Goal: Task Accomplishment & Management: Use online tool/utility

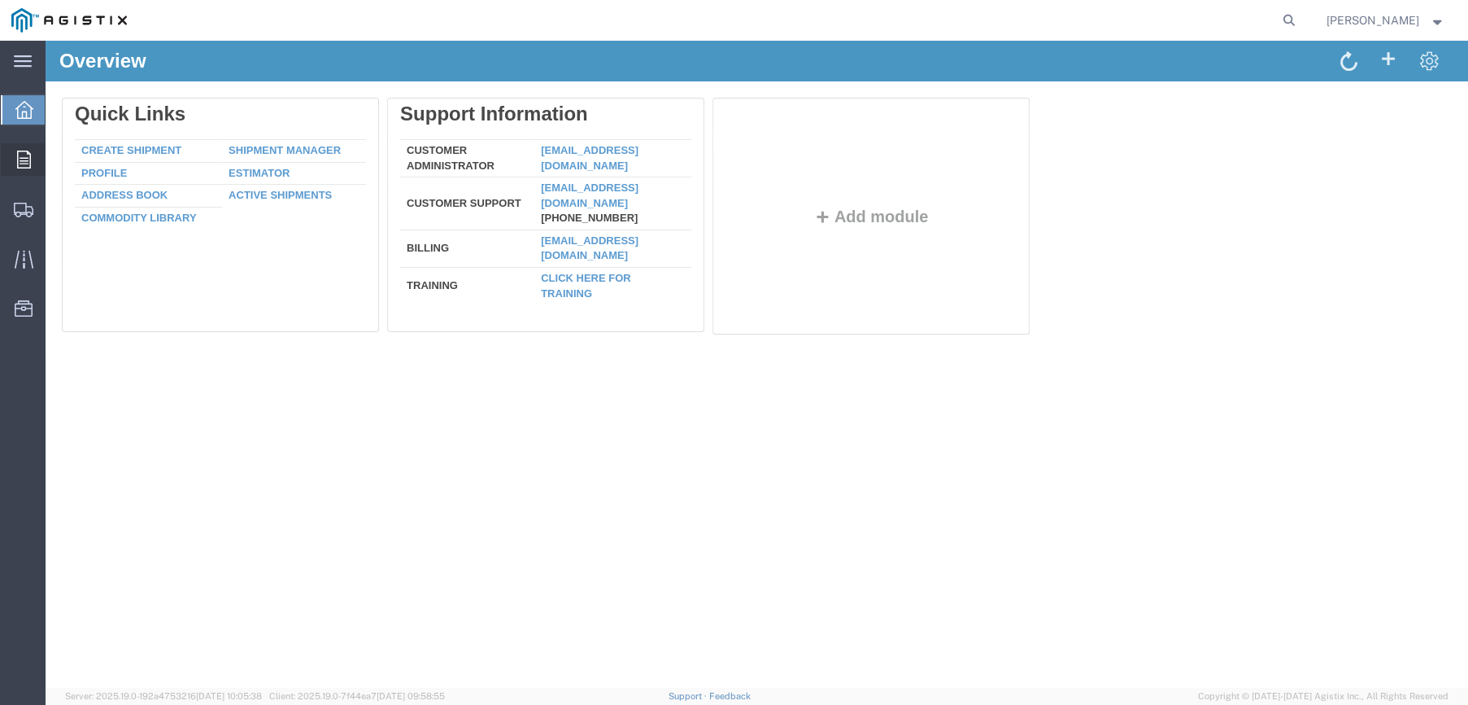
click at [29, 164] on icon at bounding box center [24, 159] width 14 height 18
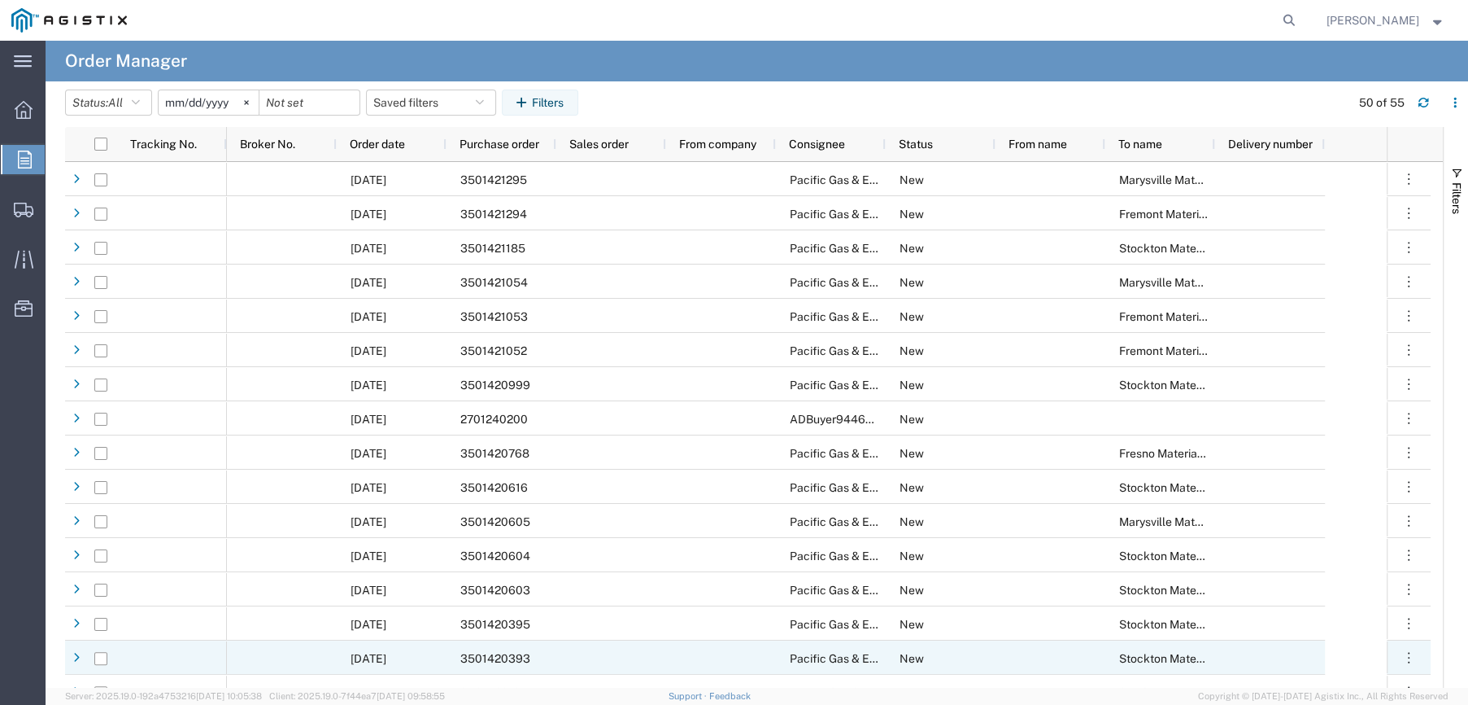
click at [513, 665] on div "3501420393" at bounding box center [502, 657] width 110 height 34
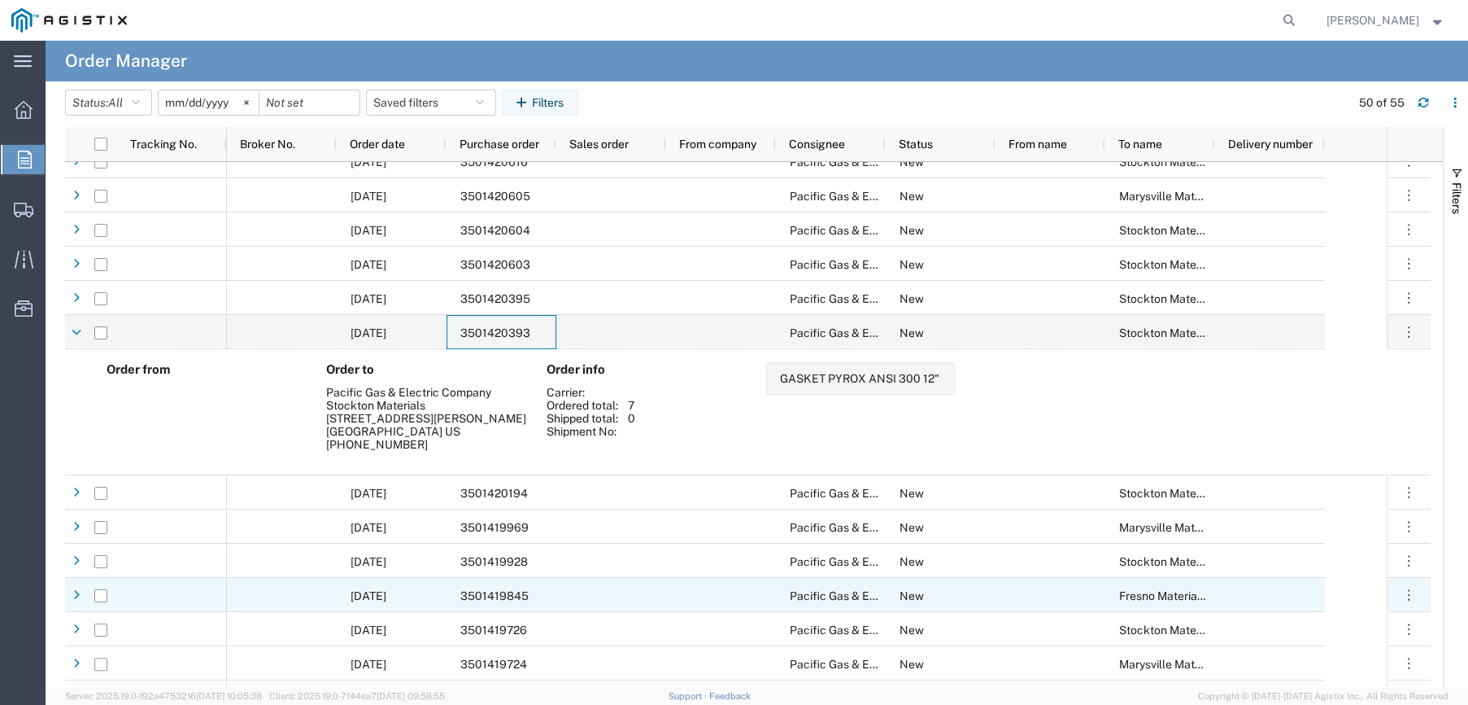
scroll to position [569, 0]
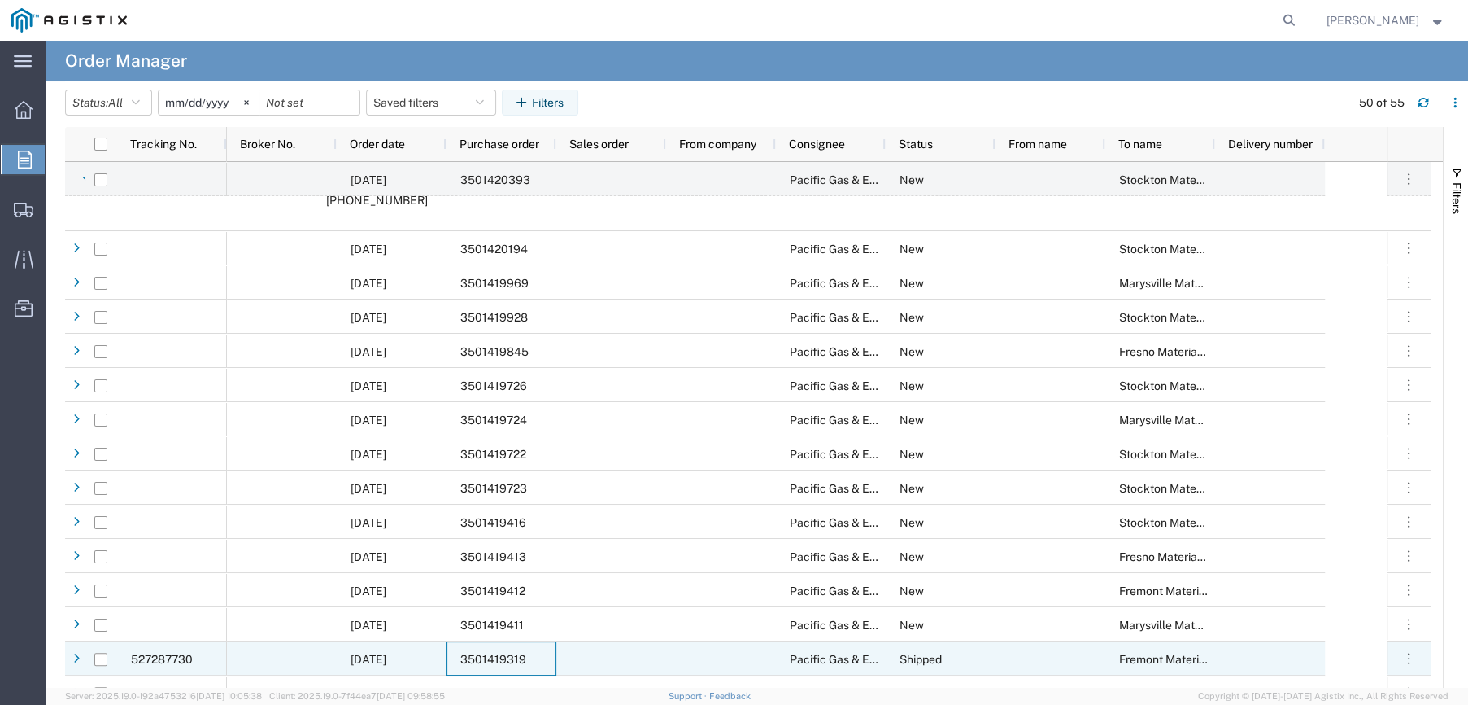
click at [512, 648] on div "3501419319" at bounding box center [502, 658] width 110 height 34
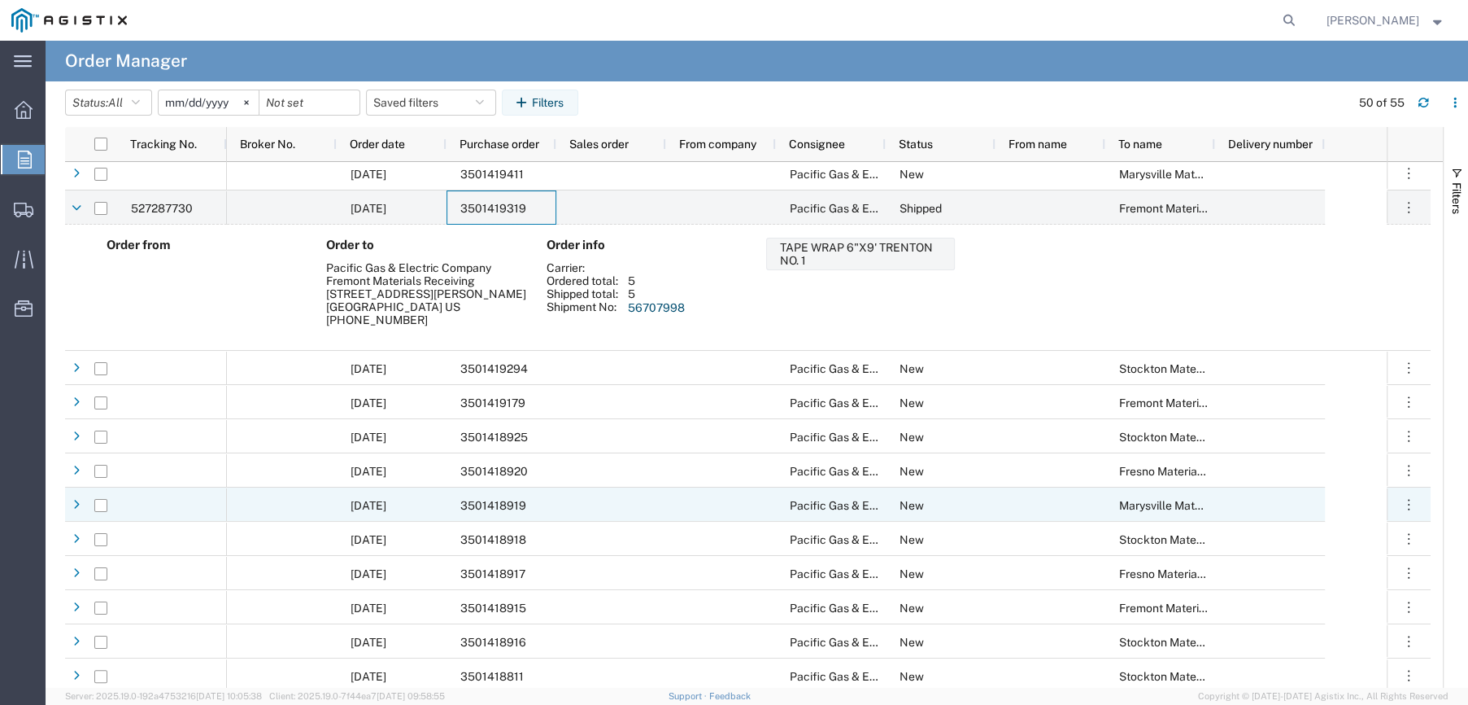
scroll to position [1139, 0]
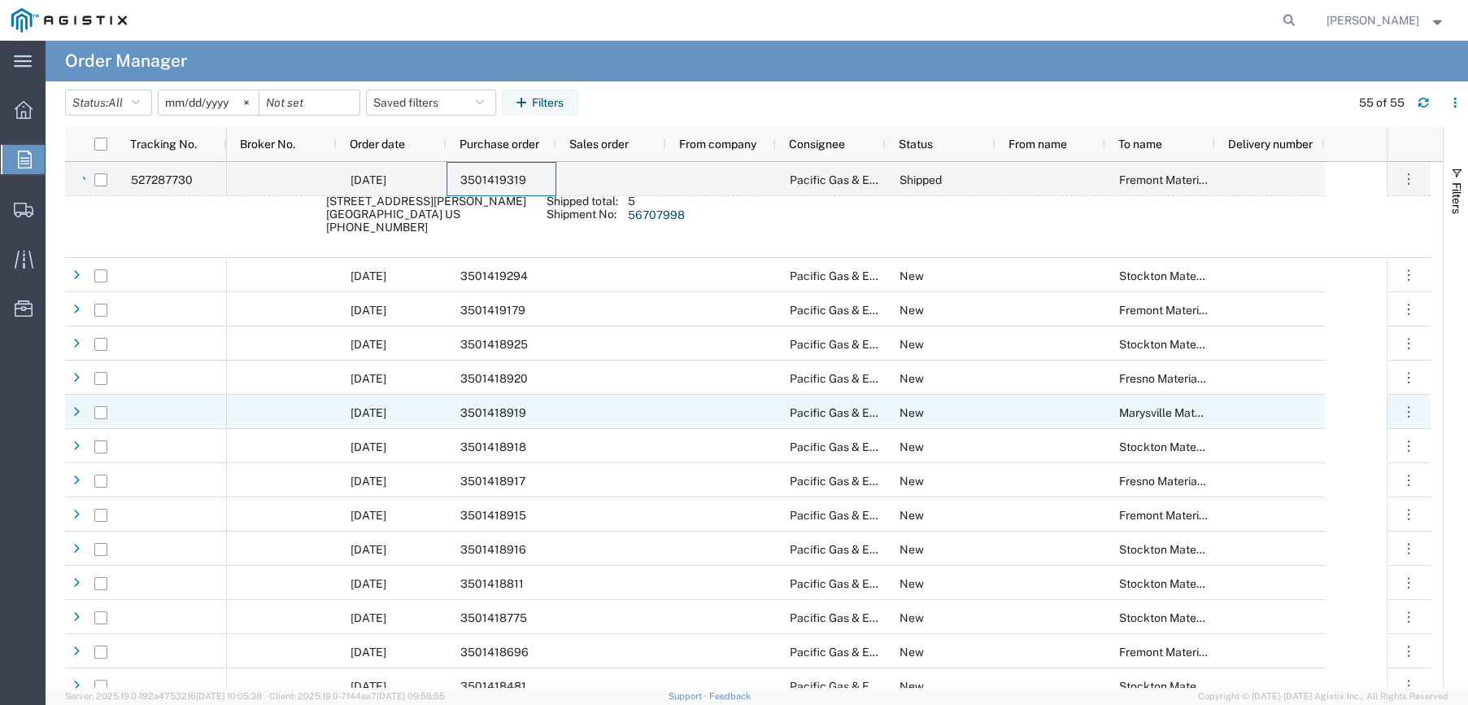
scroll to position [1139, 0]
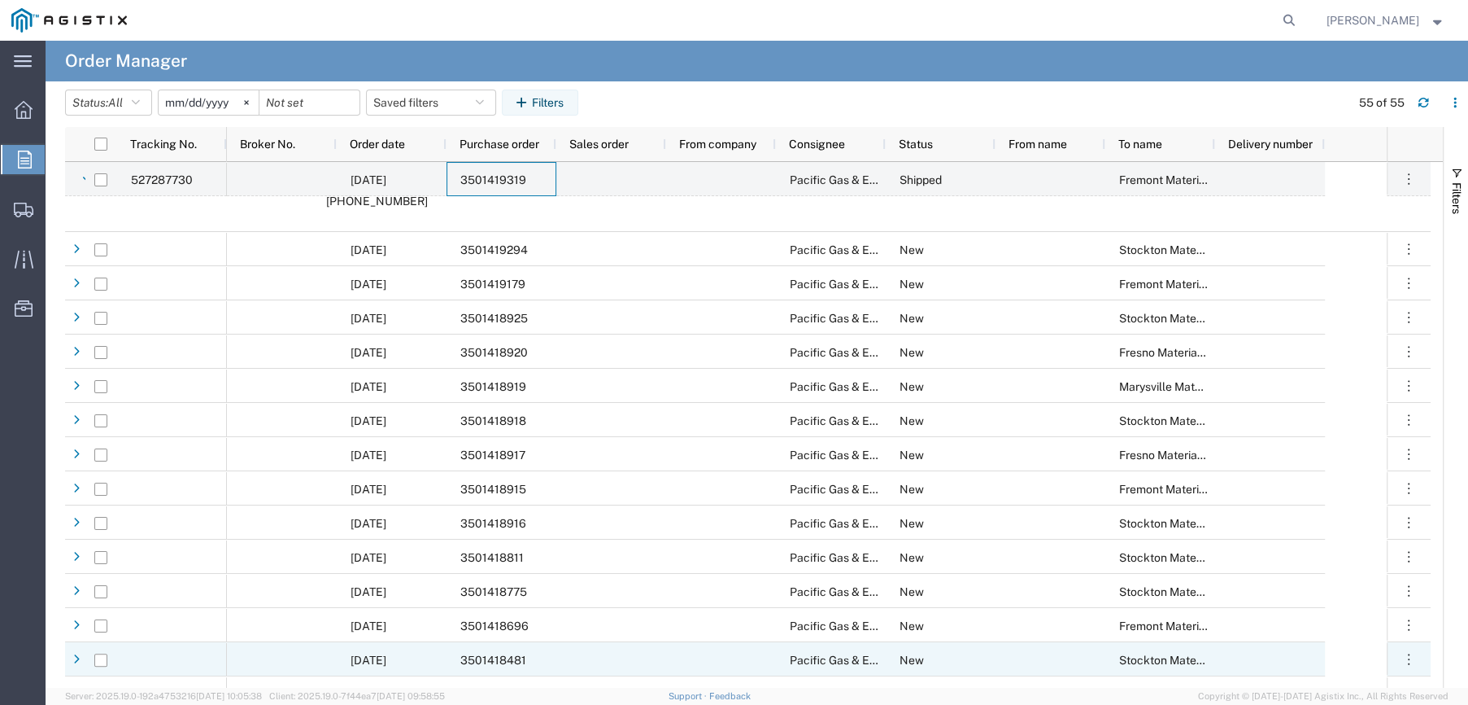
click at [527, 662] on div "3501418481" at bounding box center [502, 659] width 110 height 34
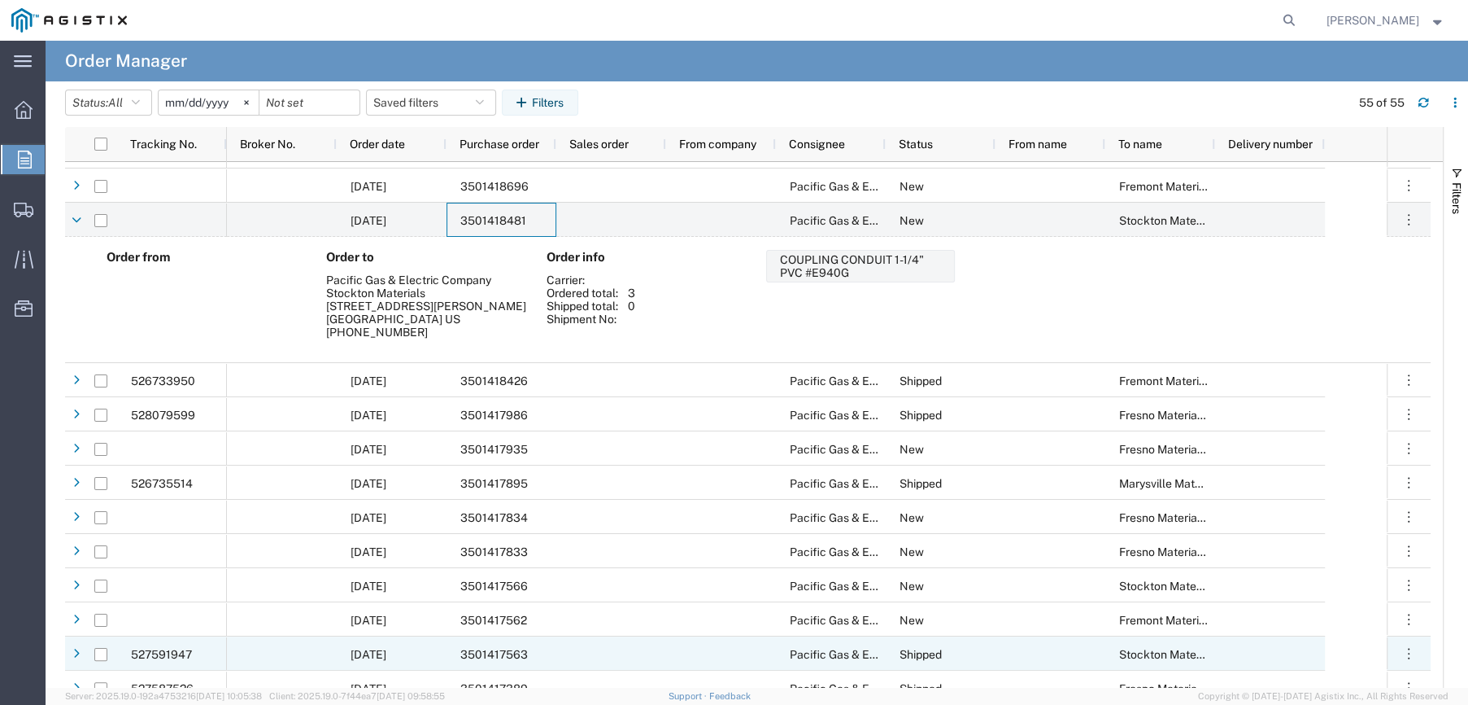
scroll to position [1627, 0]
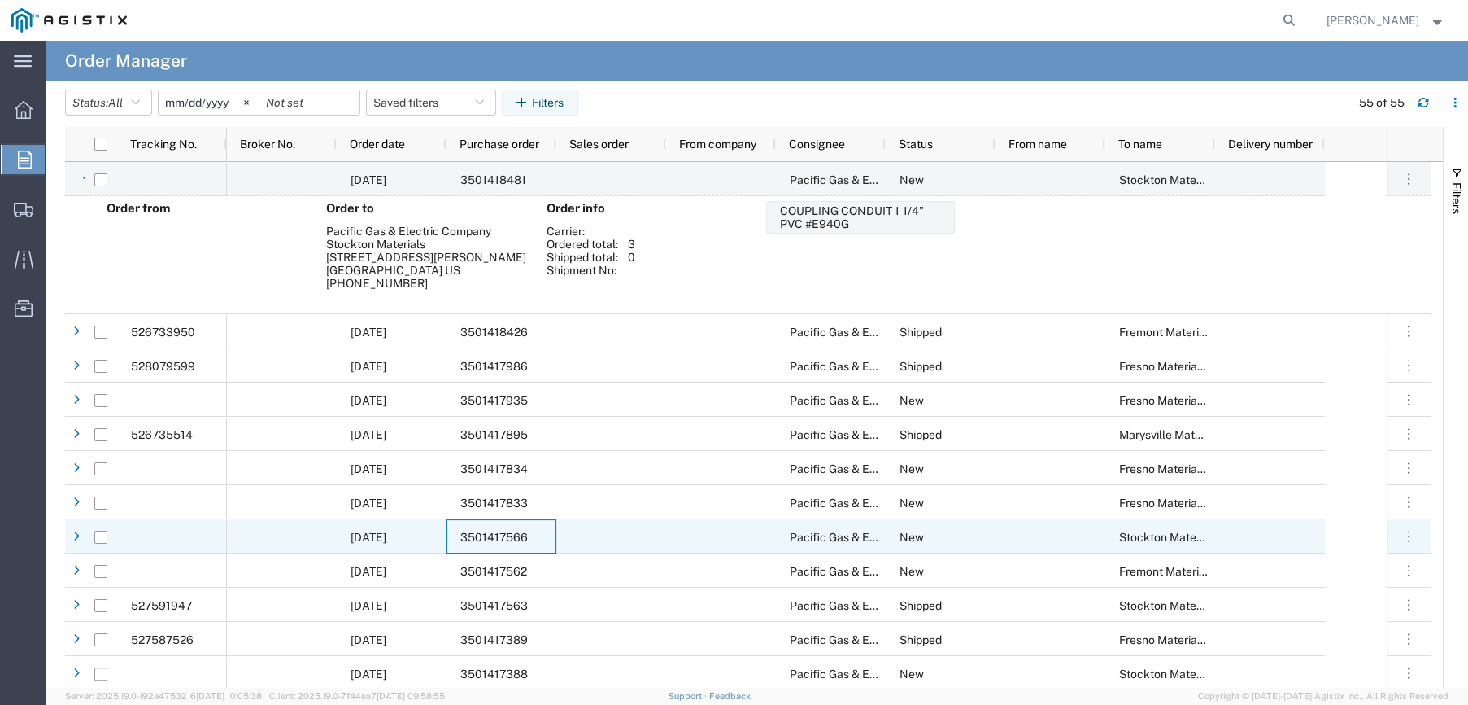
click at [515, 537] on span "3501417566" at bounding box center [494, 536] width 68 height 13
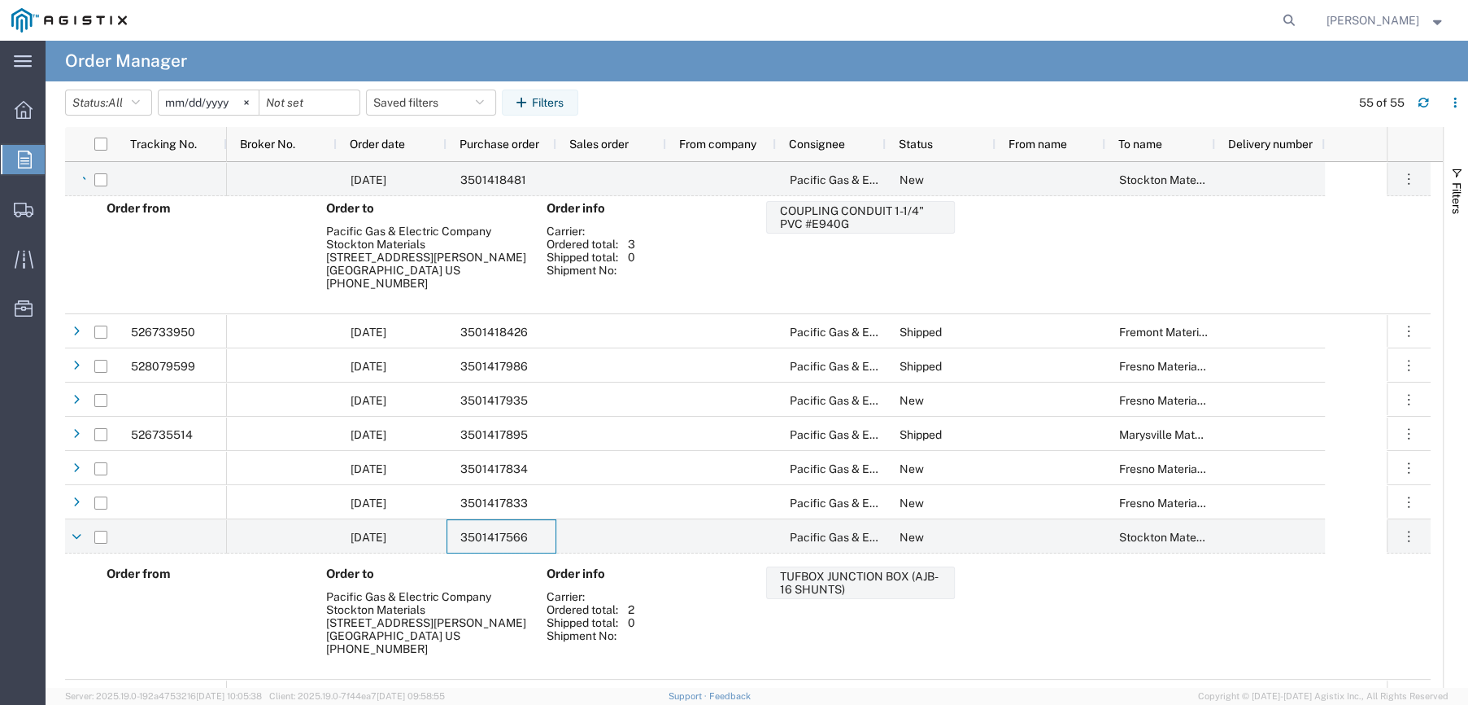
scroll to position [1857, 0]
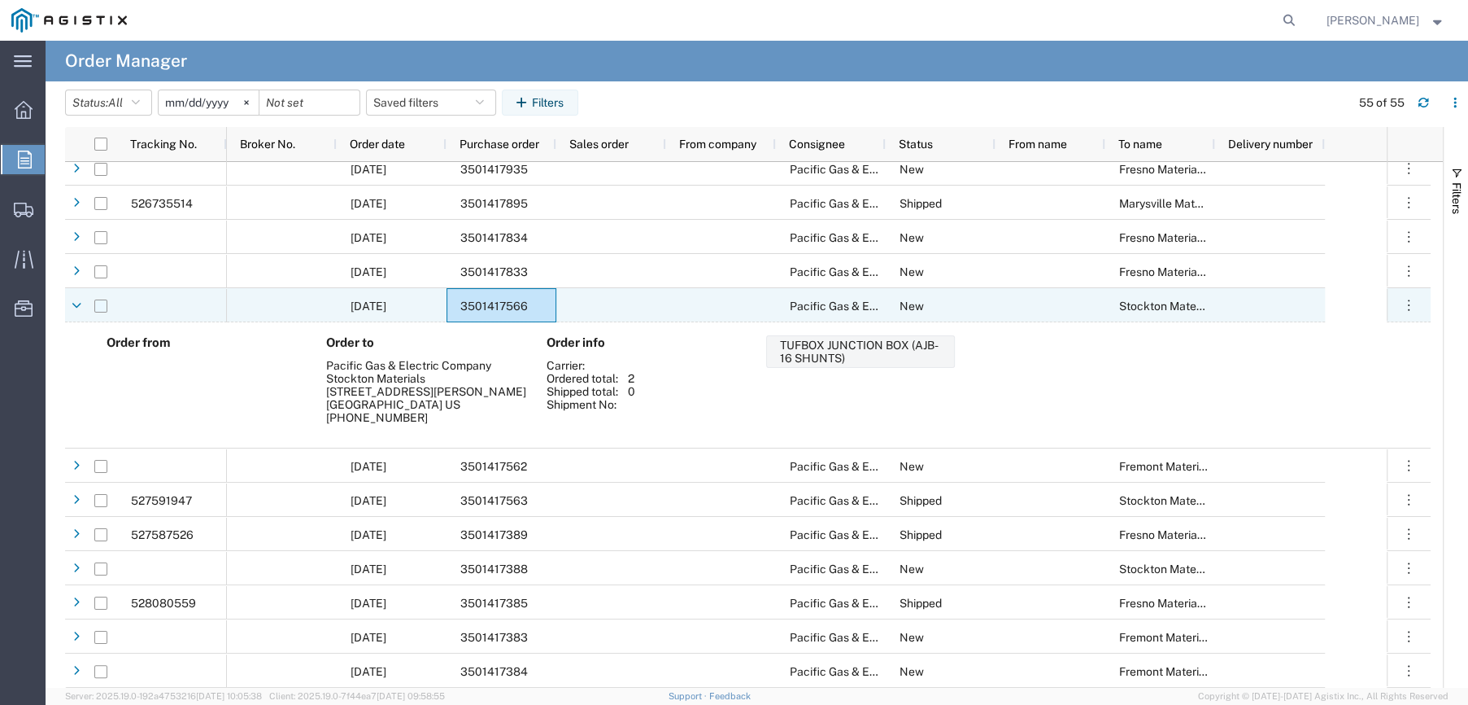
click at [95, 307] on input "Press Space to toggle row selection (unchecked)" at bounding box center [100, 305] width 13 height 13
checkbox input "true"
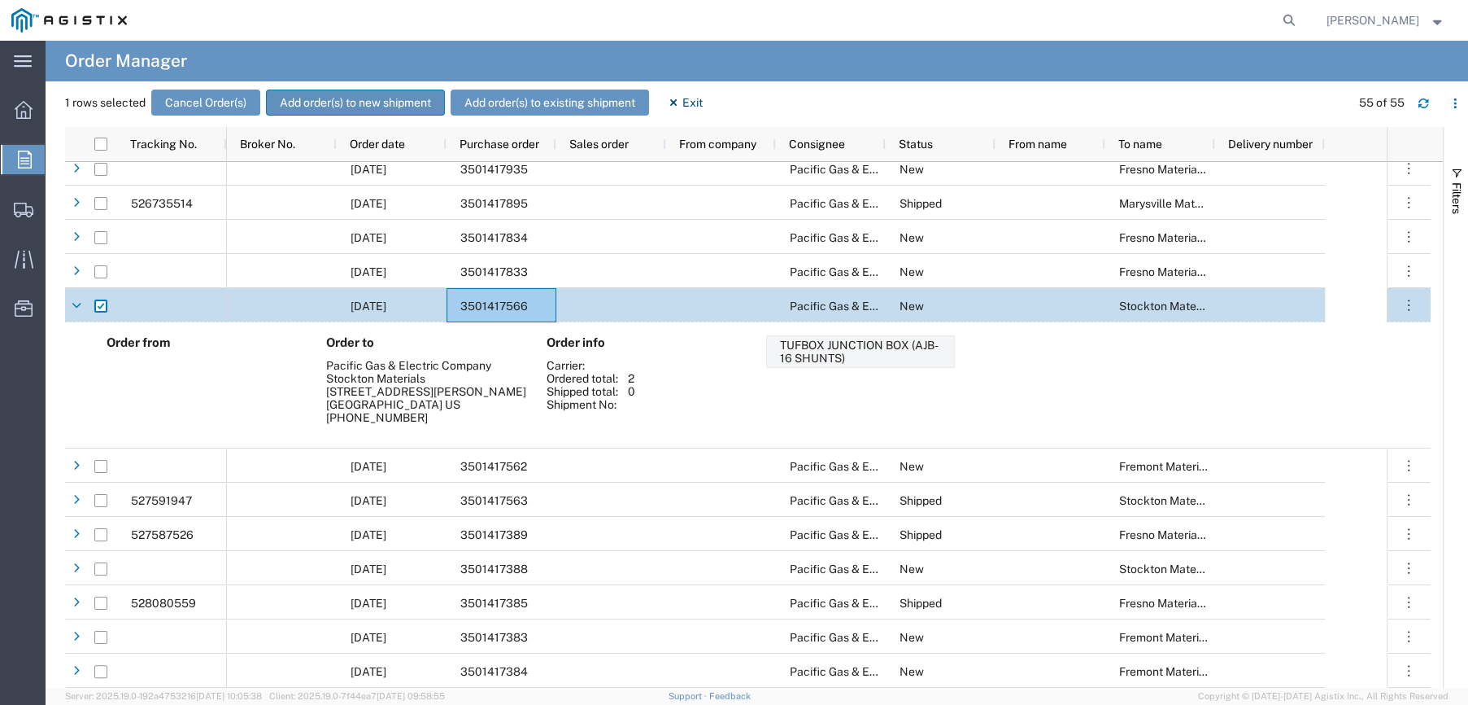
click at [387, 105] on button "Add order(s) to new shipment" at bounding box center [355, 102] width 179 height 26
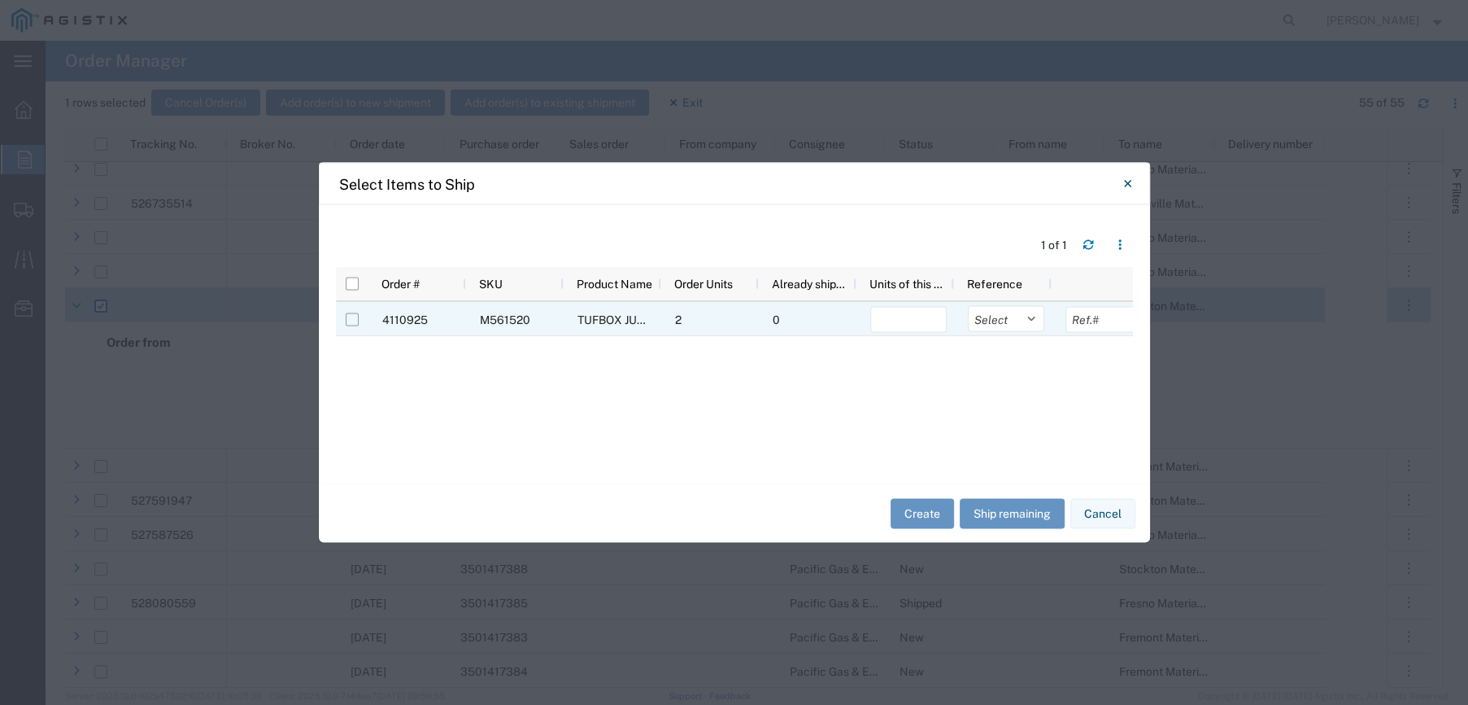
click at [350, 320] on input "Press Space to toggle row selection (unchecked)" at bounding box center [352, 319] width 13 height 13
checkbox input "true"
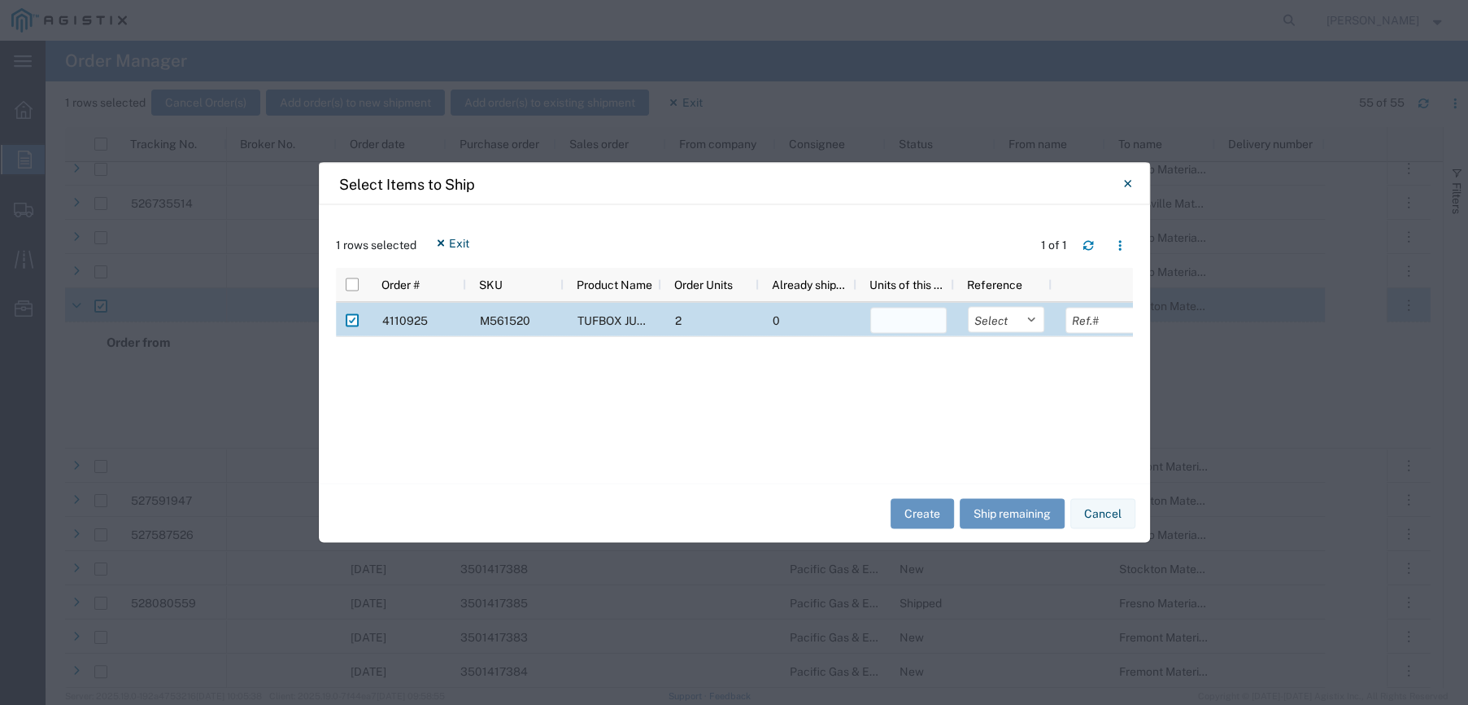
click at [919, 326] on input "number" at bounding box center [908, 321] width 76 height 26
type input "2"
click at [1035, 318] on select "Select Purchase Order Delivery Number" at bounding box center [1006, 320] width 76 height 26
select select "PURCHORD"
click at [968, 307] on select "Select Purchase Order Delivery Number" at bounding box center [1006, 320] width 76 height 26
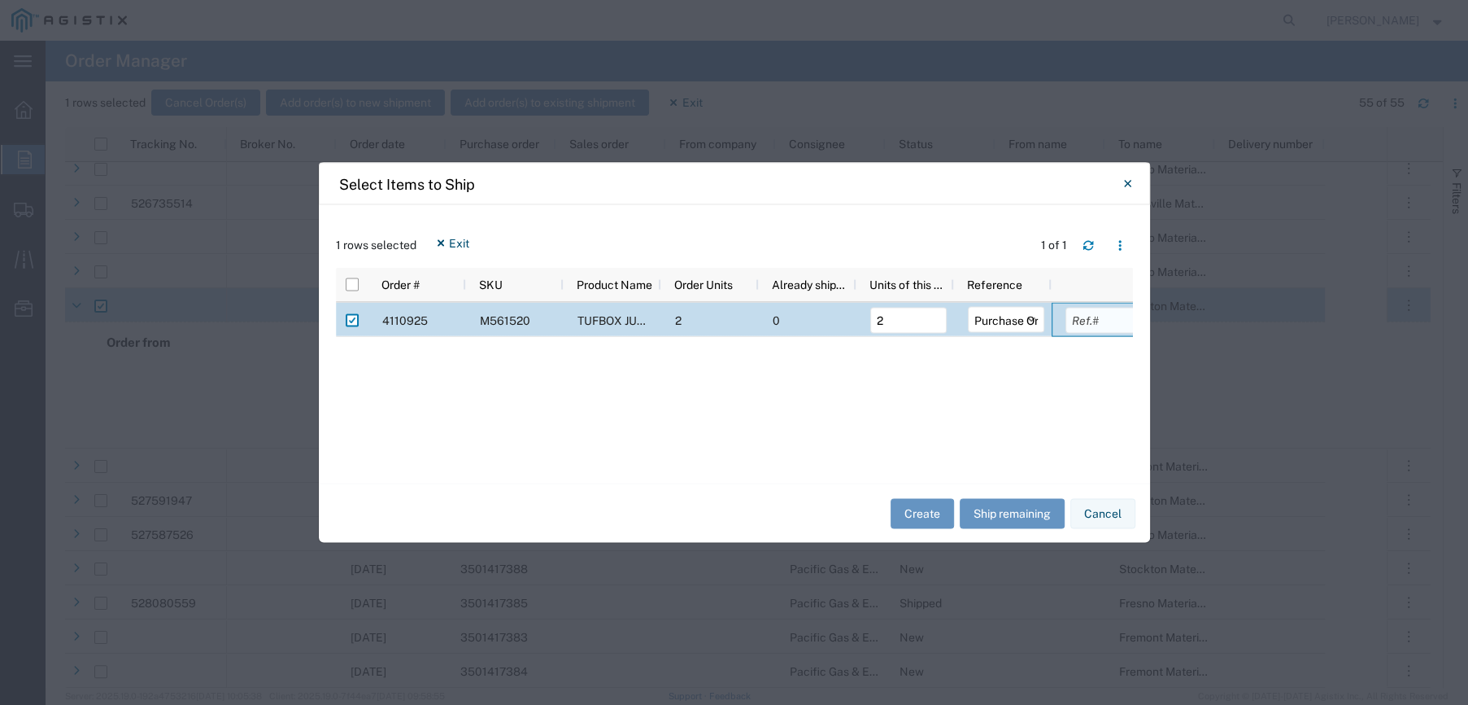
click at [1097, 322] on input "text" at bounding box center [1104, 321] width 76 height 26
type input "3501417566"
click at [943, 521] on button "Create" at bounding box center [922, 513] width 63 height 30
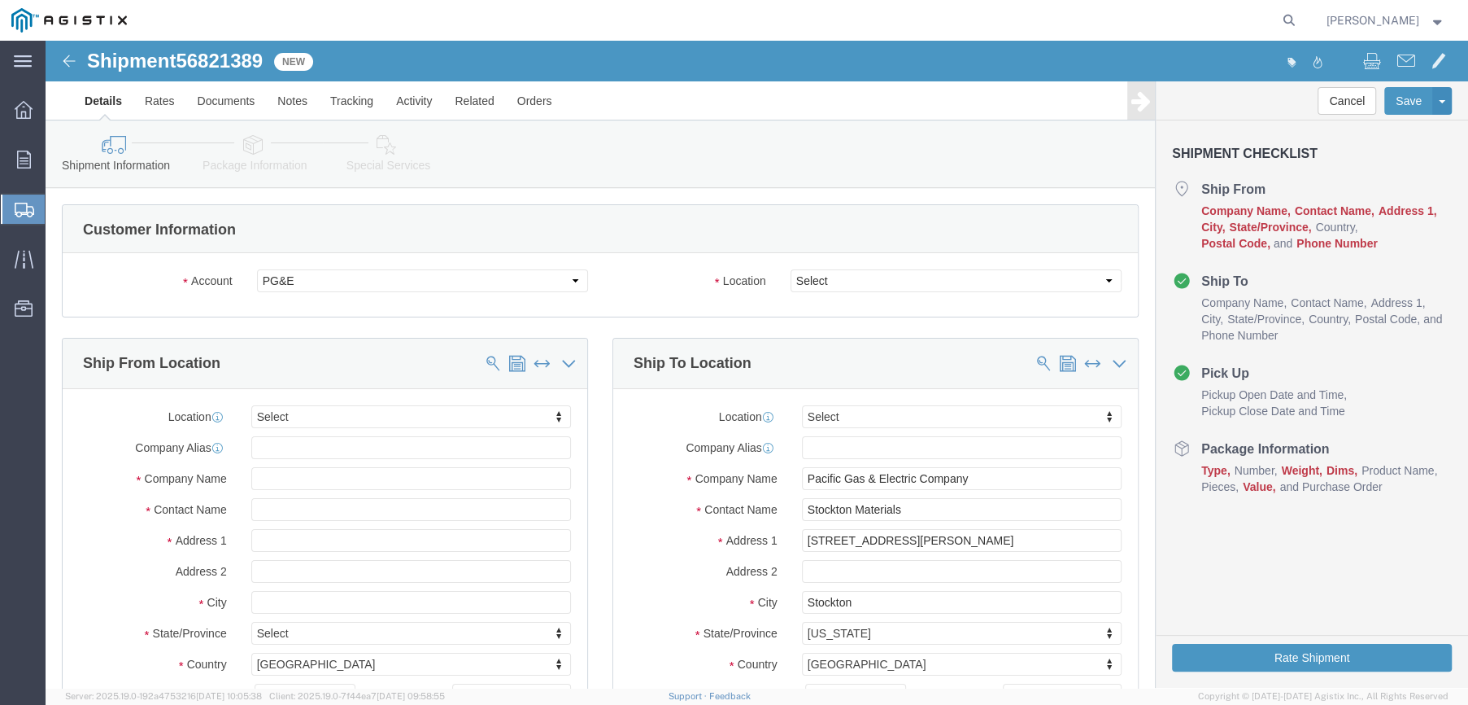
select select
click select "Select All Others Fremont DC Fresno DC Wheatland DC"
select select "23082"
click select "Select All Others Fremont DC Fresno DC Wheatland DC"
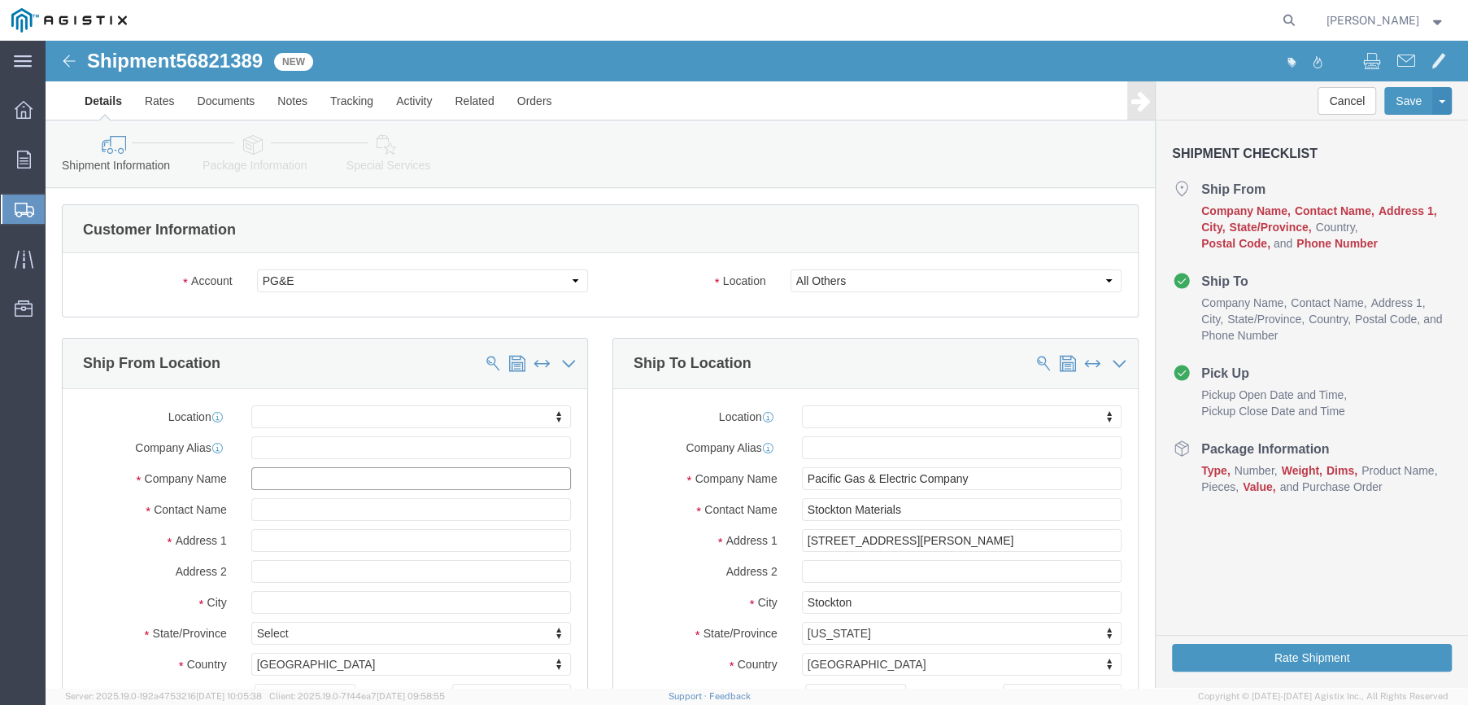
click input "text"
type input "farwes"
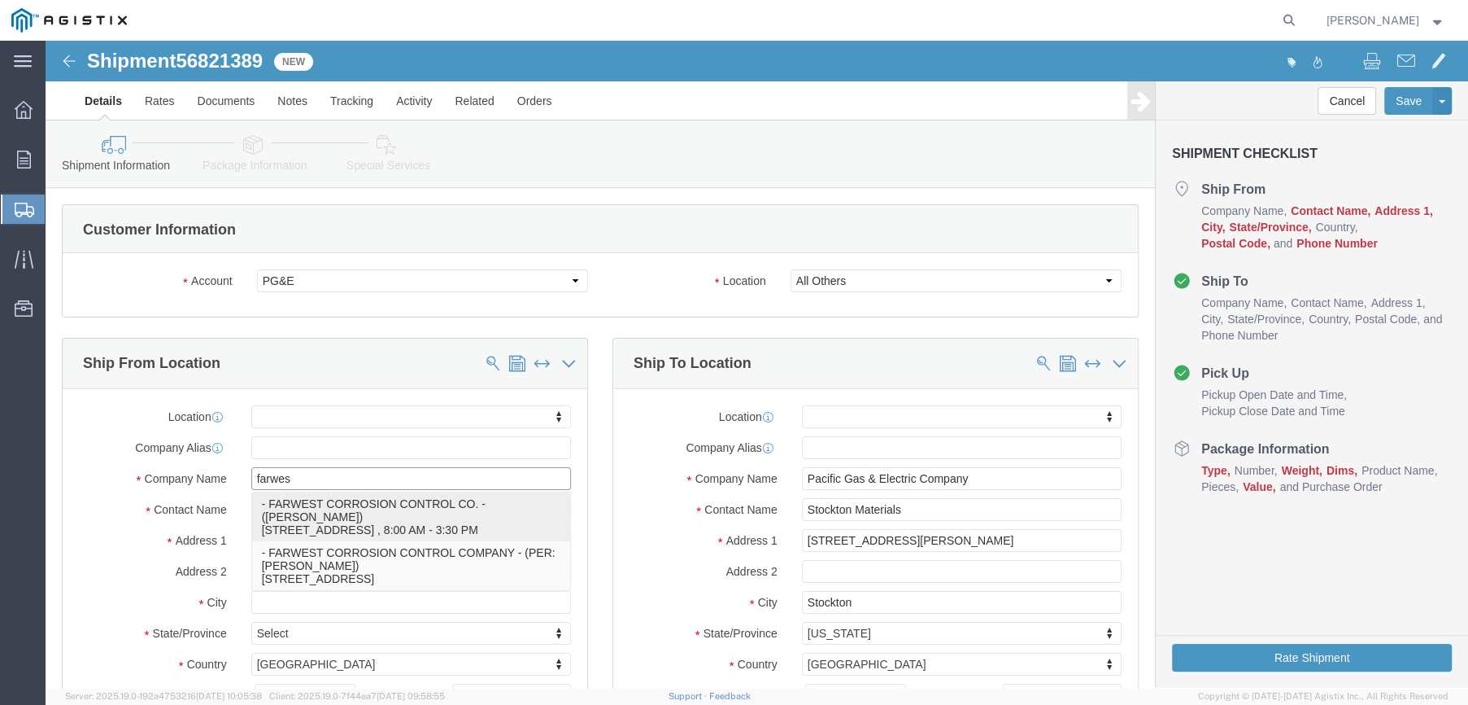
click p "- FARWEST CORROSION CONTROL CO. - (Daniel Bernal) 12029 REGENTVIEW AVENUE, DOWN…"
select select
type input "12029 REGENTVIEW AVENUE"
type input "90241"
type input "310 532-9524"
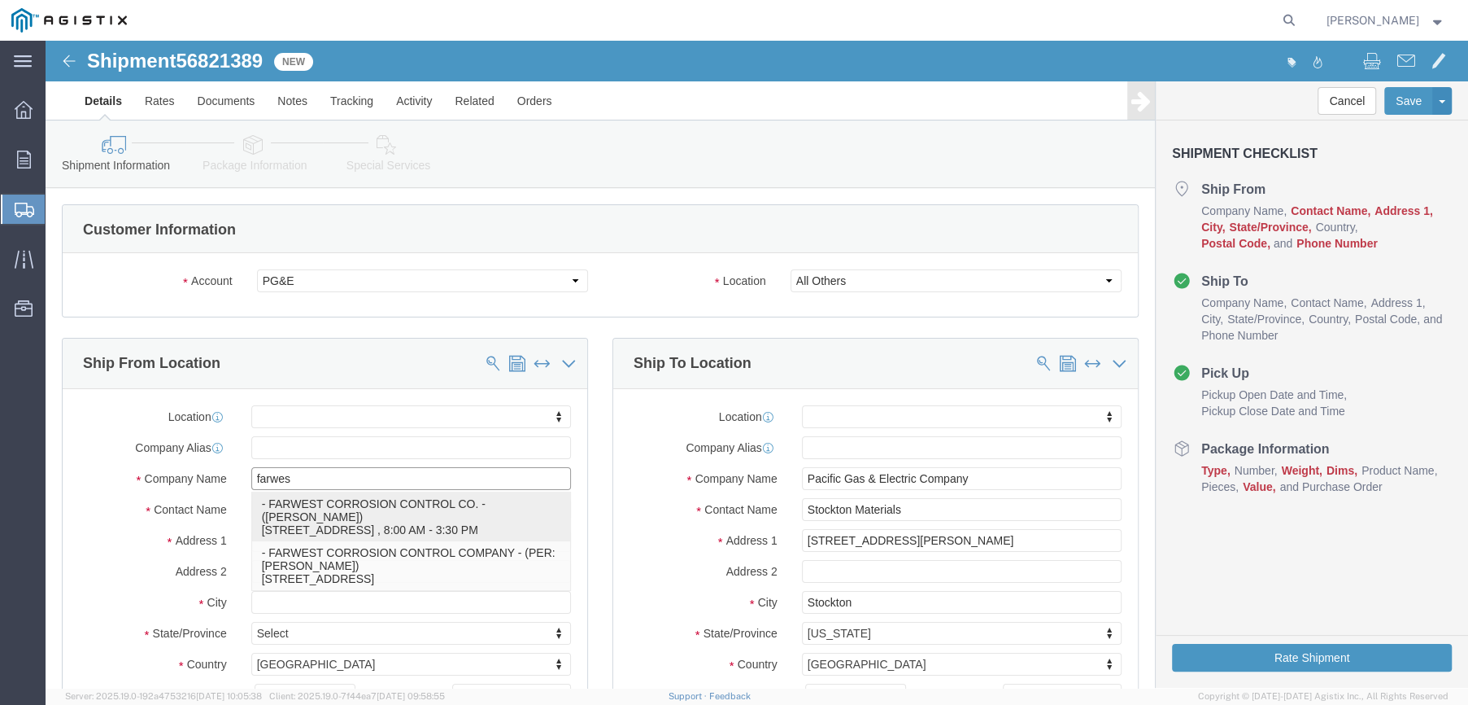
type input "dbernal@farwestcorrosion.com"
checkbox input "true"
type input "FARWEST CORROSION CONTROL CO."
type input "Daniel Bernal"
type input "DOWNEY"
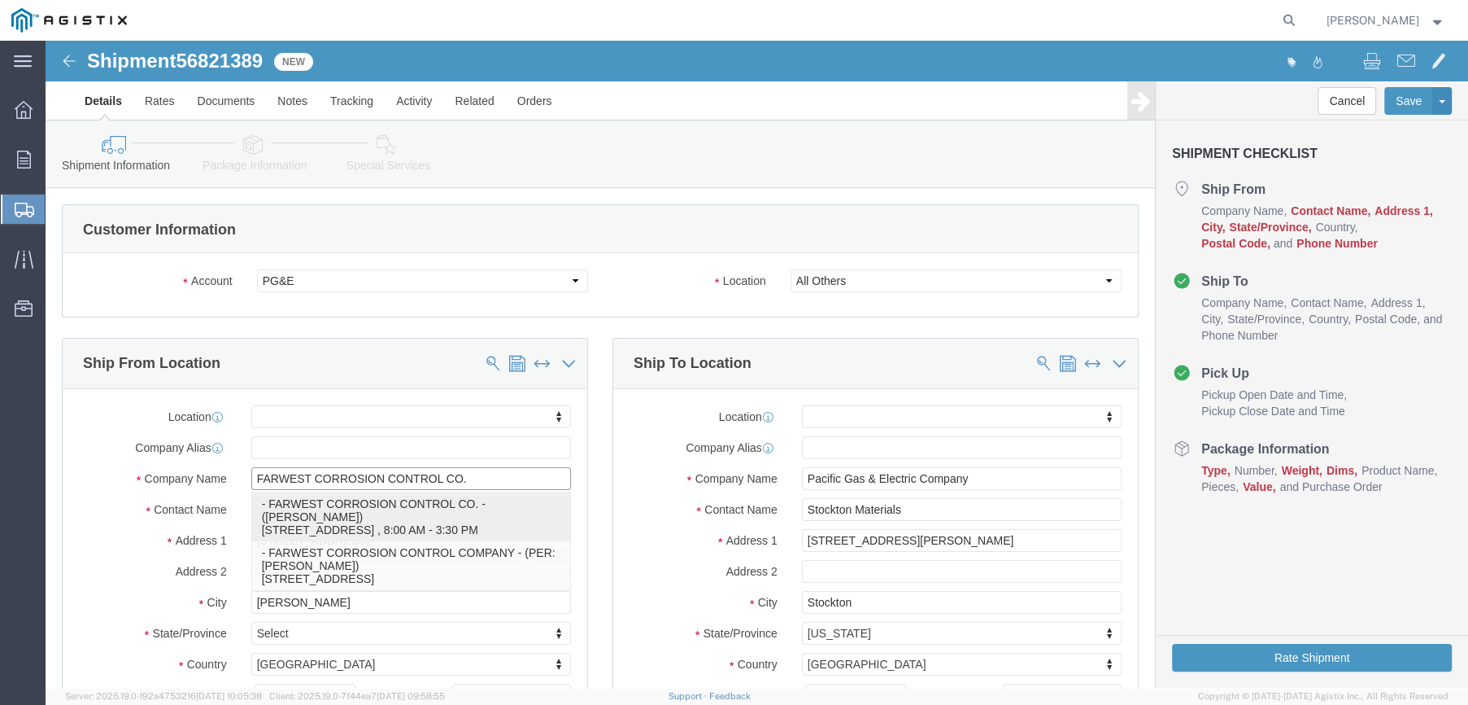
select select "CA"
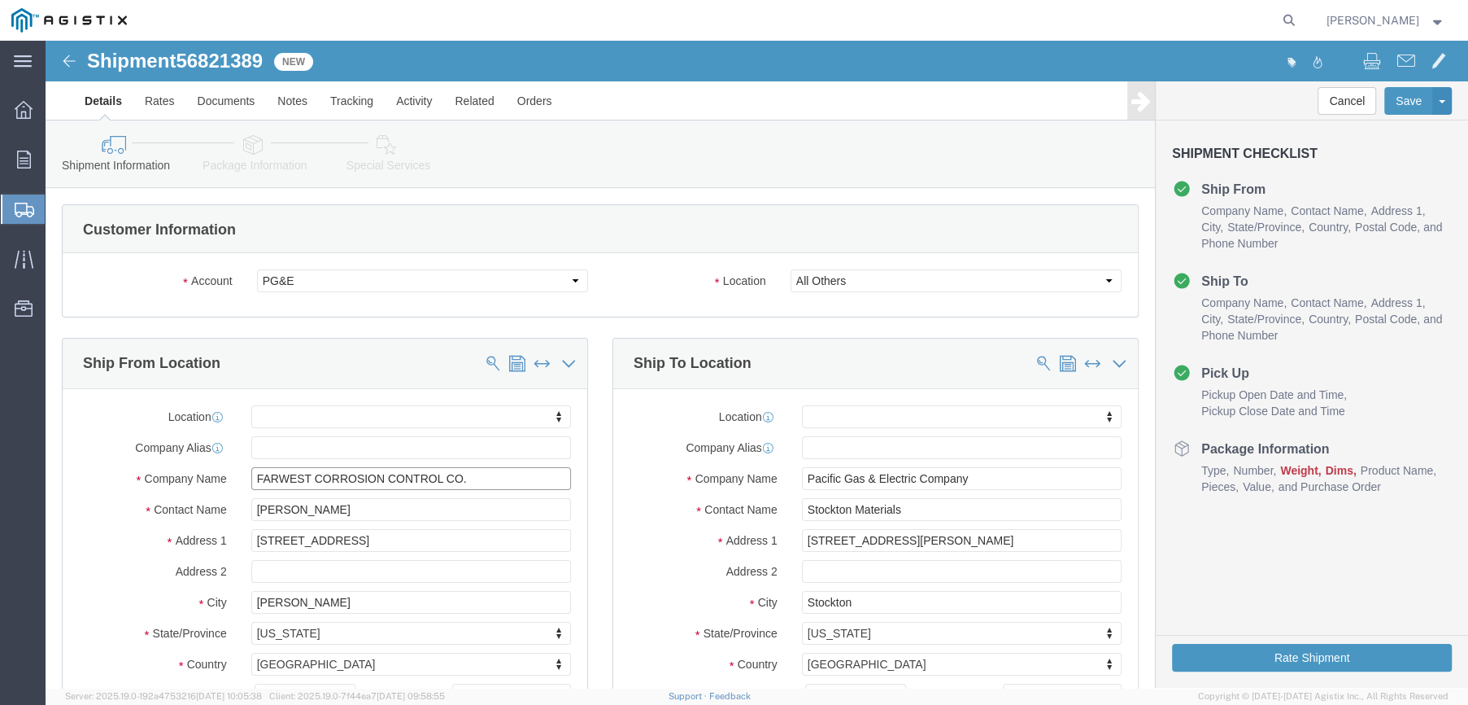
type input "FARWEST CORROSION CONTROL CO."
drag, startPoint x: 335, startPoint y: 472, endPoint x: 88, endPoint y: 470, distance: 247.3
click div "Contact Name Daniel Bernal"
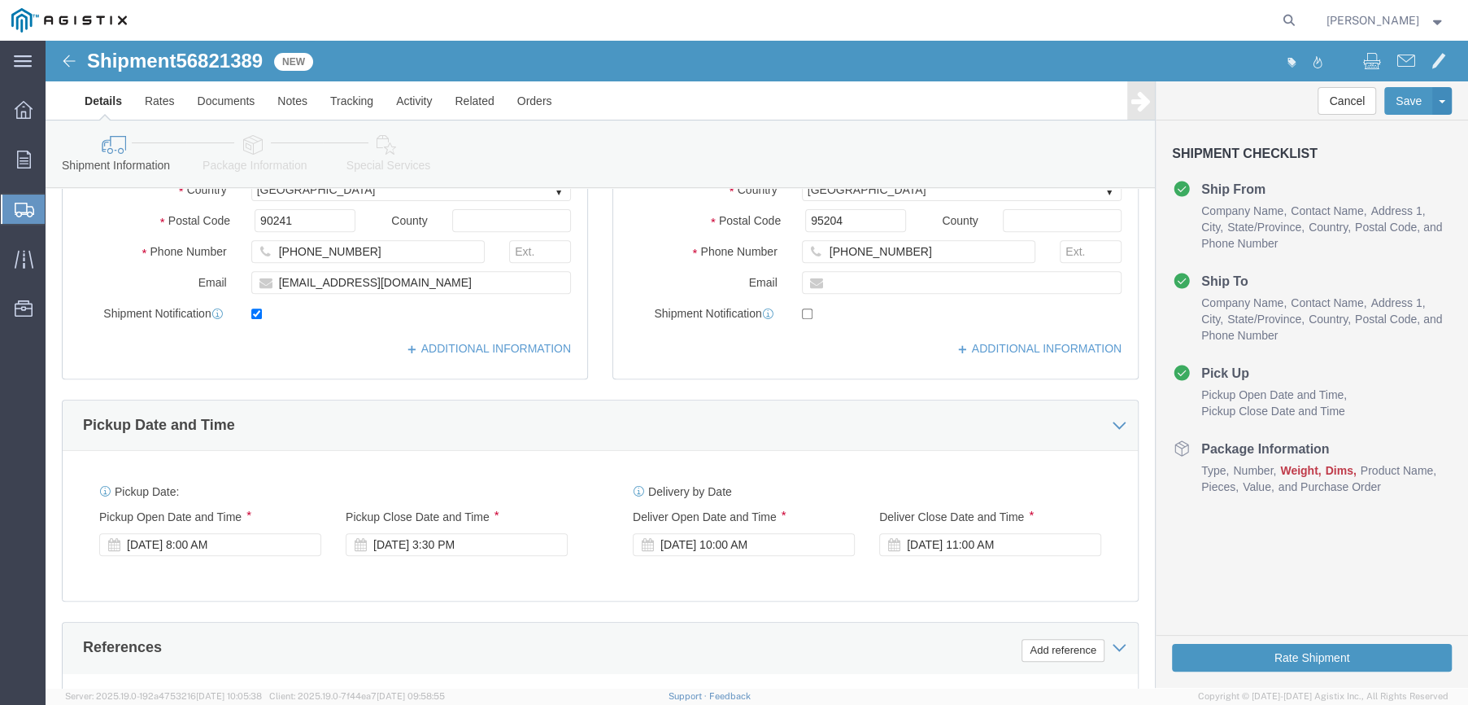
scroll to position [569, 0]
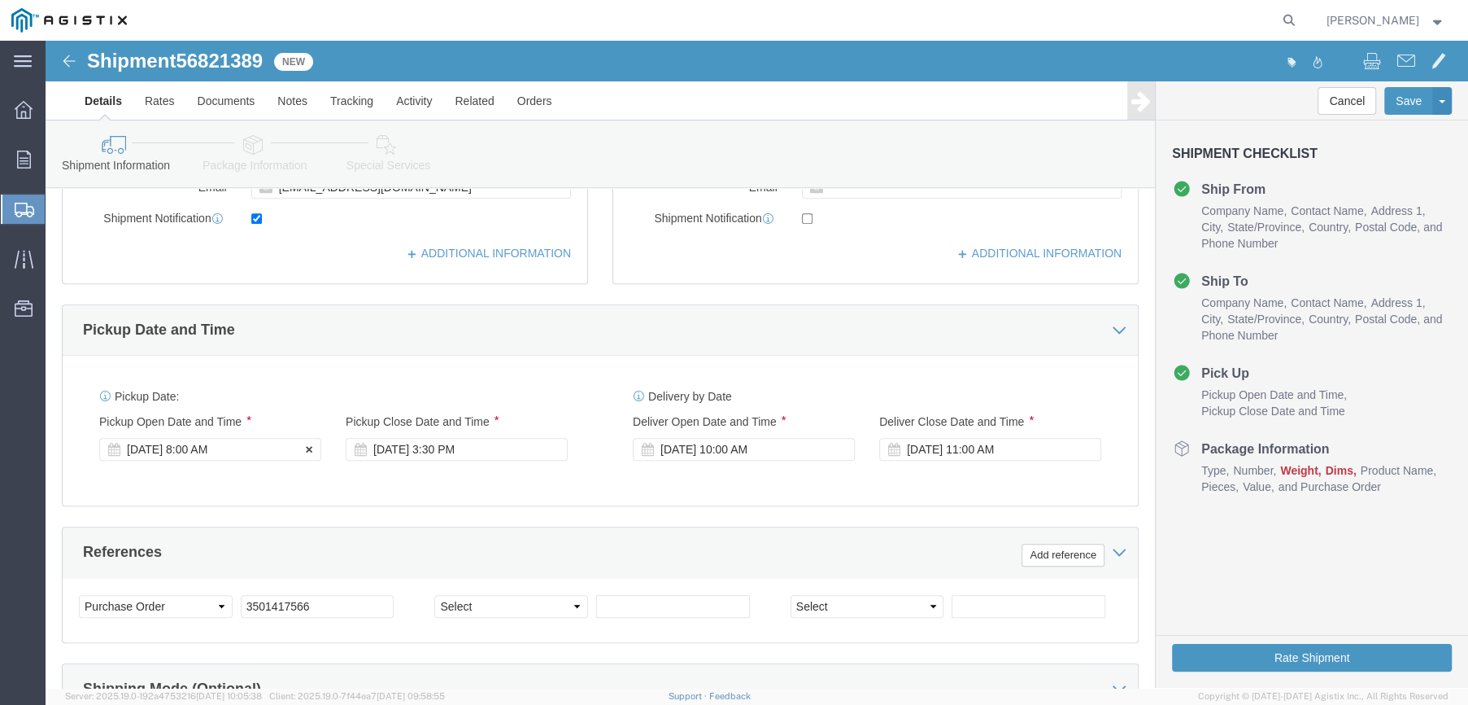
type input "DANNY PENA"
click div "Sep 15 2025 8:00 AM"
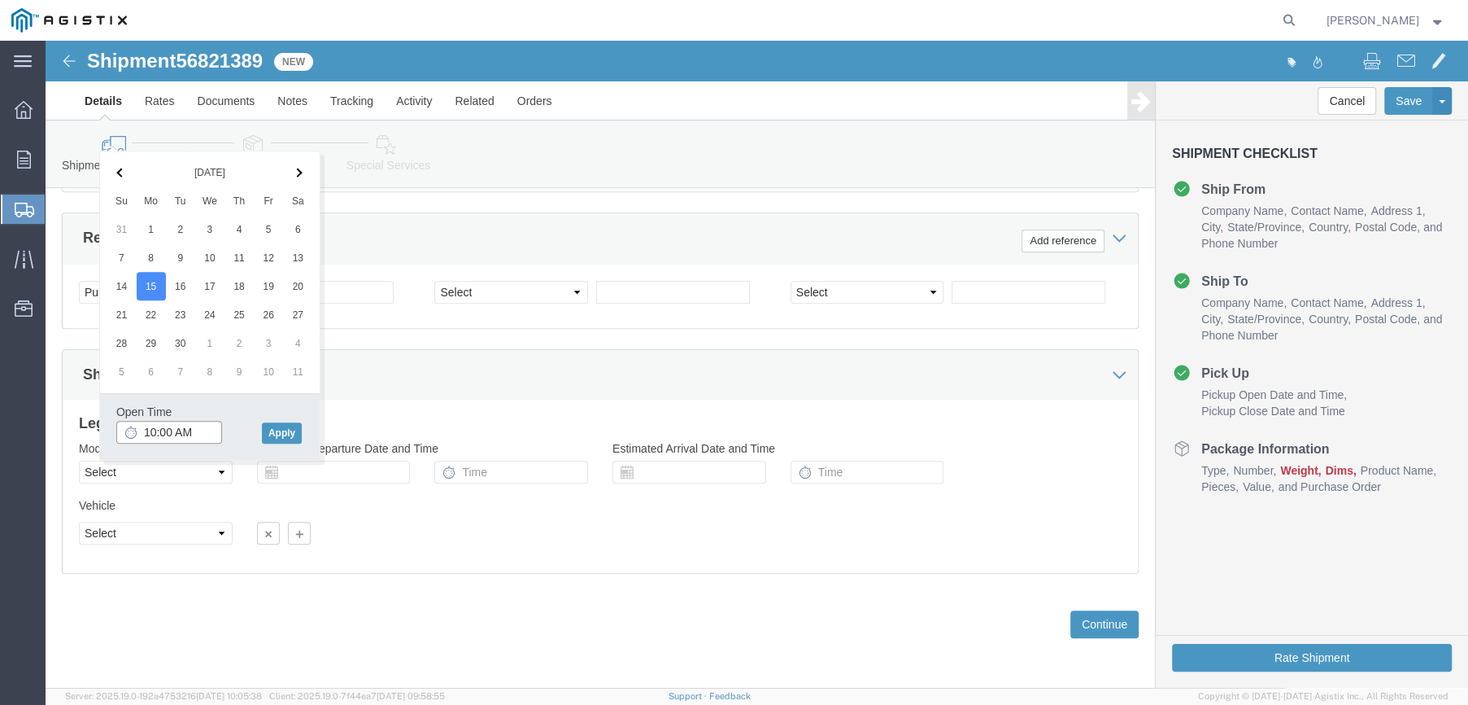
click input "10:00 AM"
type input "10:30 AM"
click button "Apply"
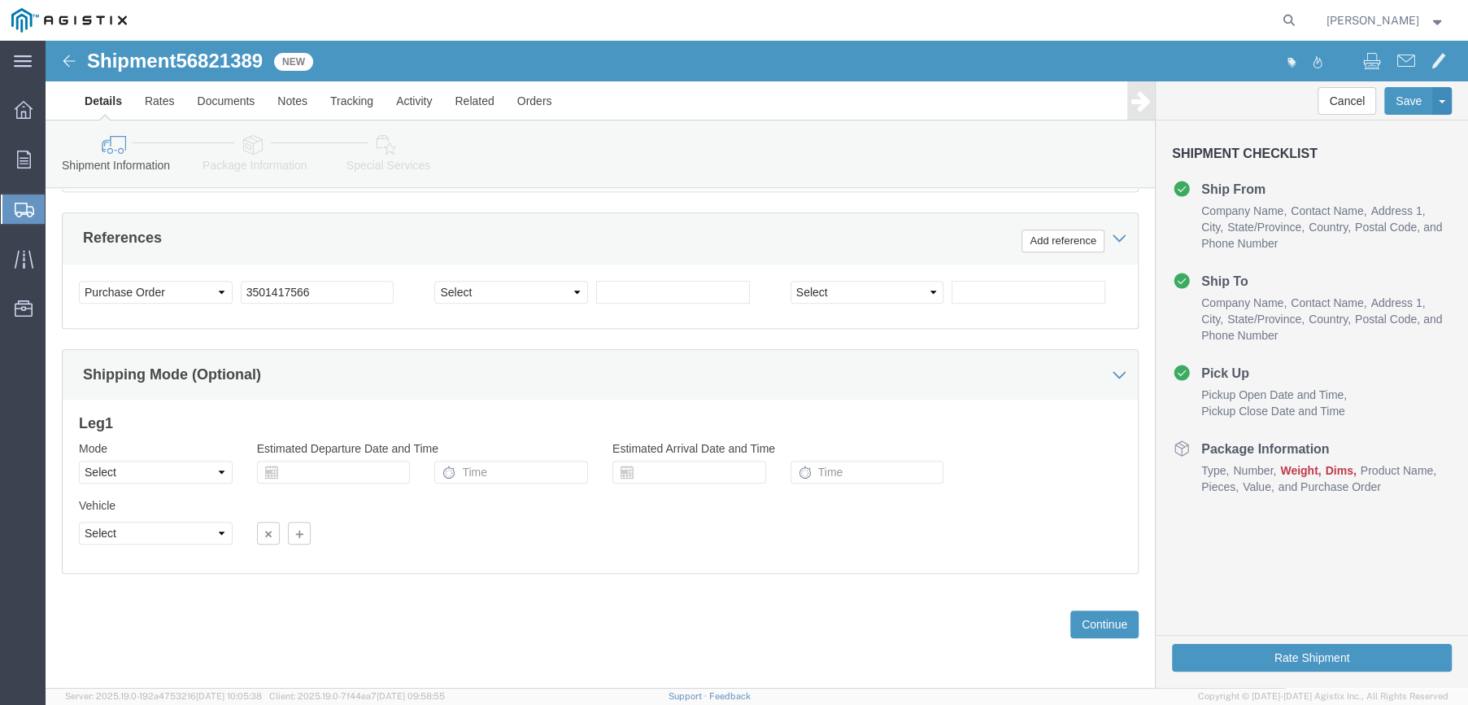
scroll to position [722, 0]
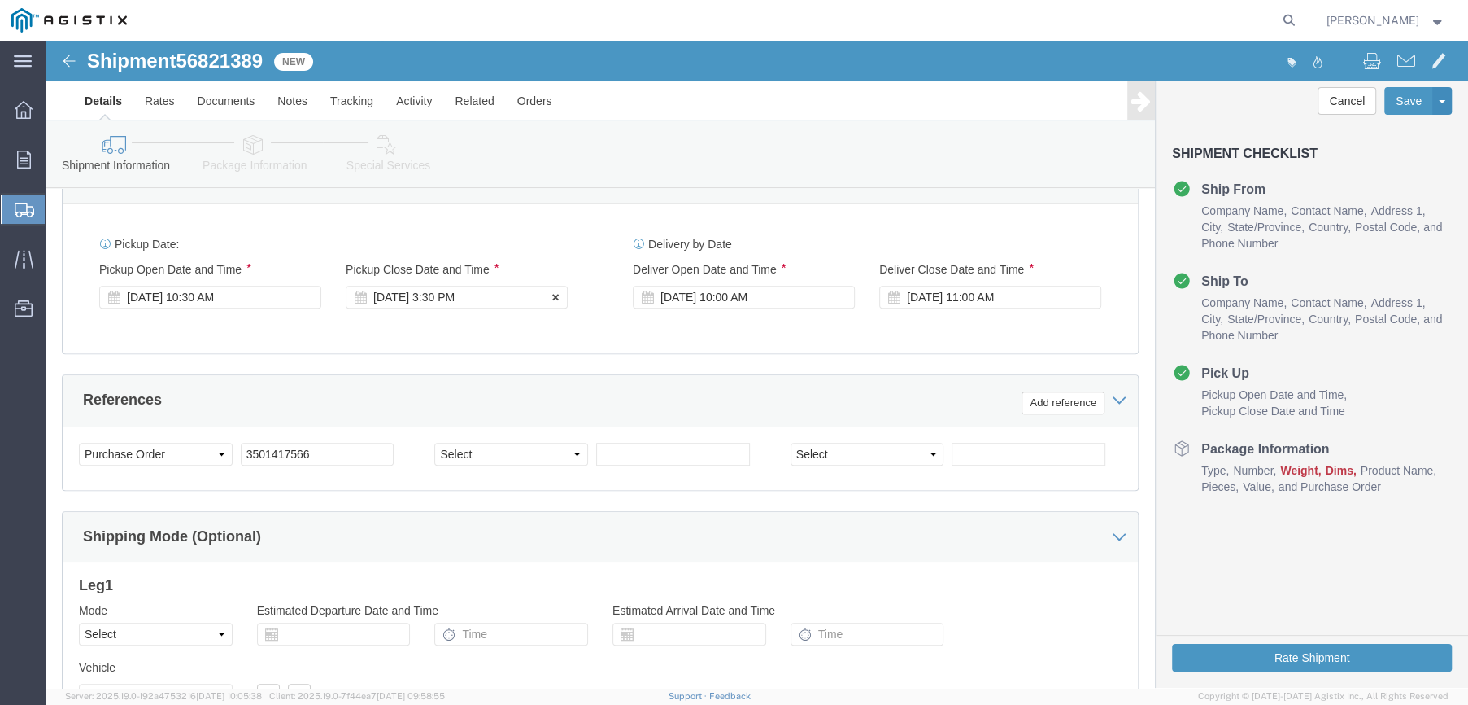
click div "Sep 15 2025 3:30 PM"
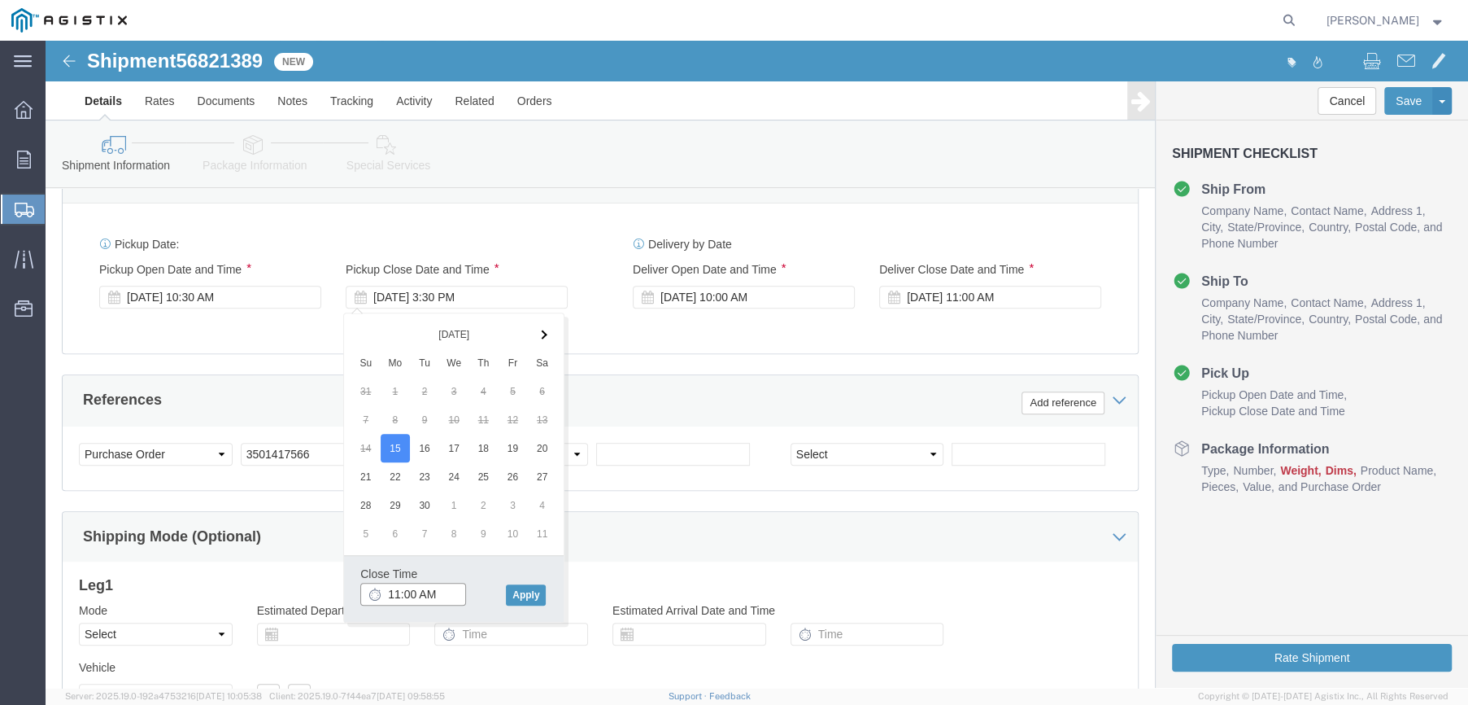
click input "11:00 AM"
type input "3:30 PM"
click button "Apply"
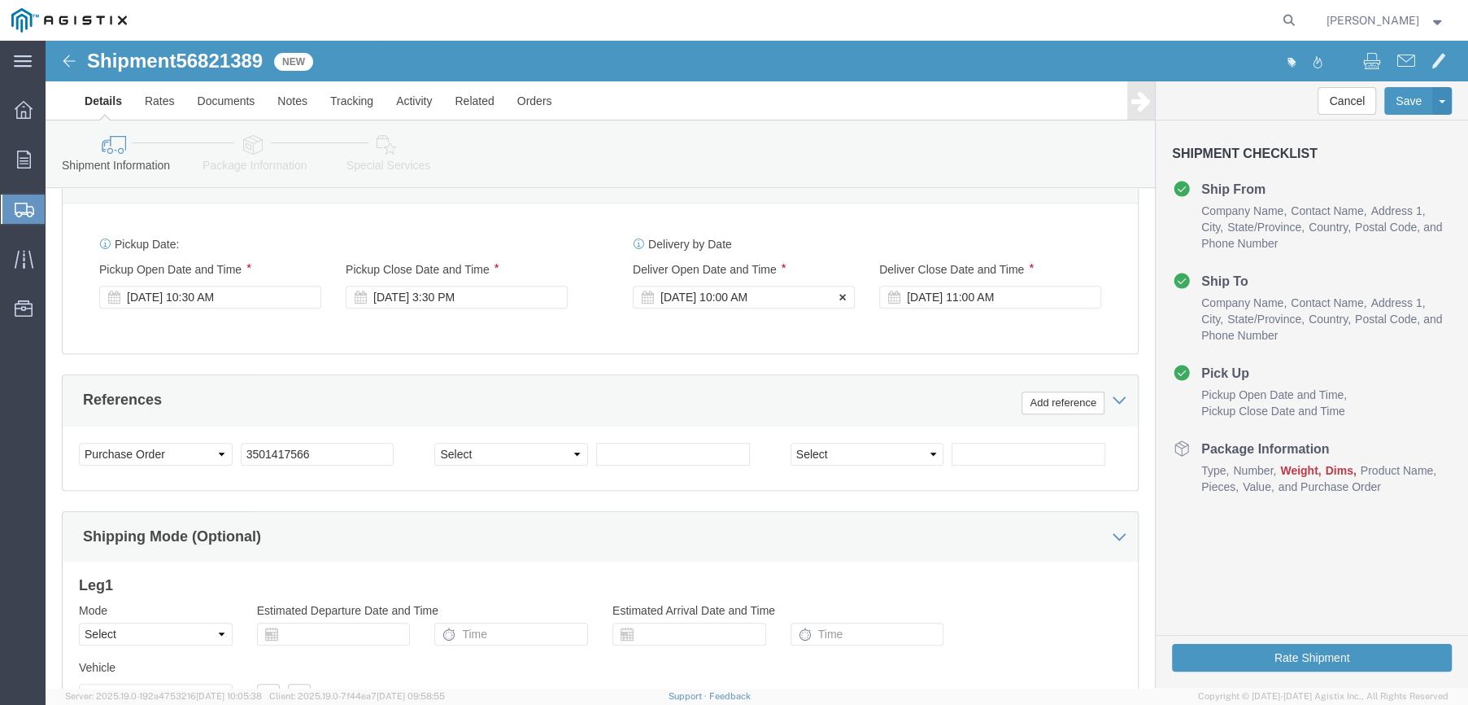
click div "Sep 19 2025 10:00 AM"
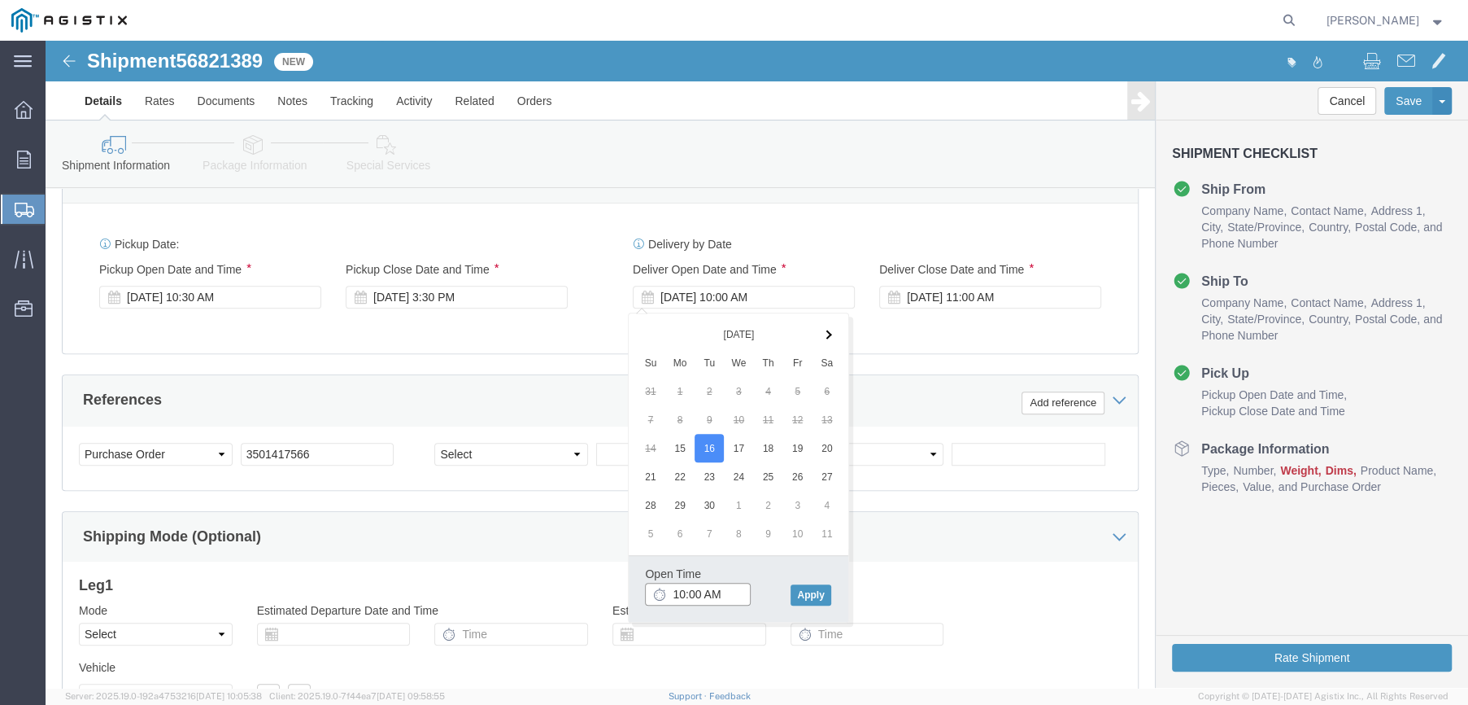
click input "10:00 AM"
type input "8:00 AM"
click button "Apply"
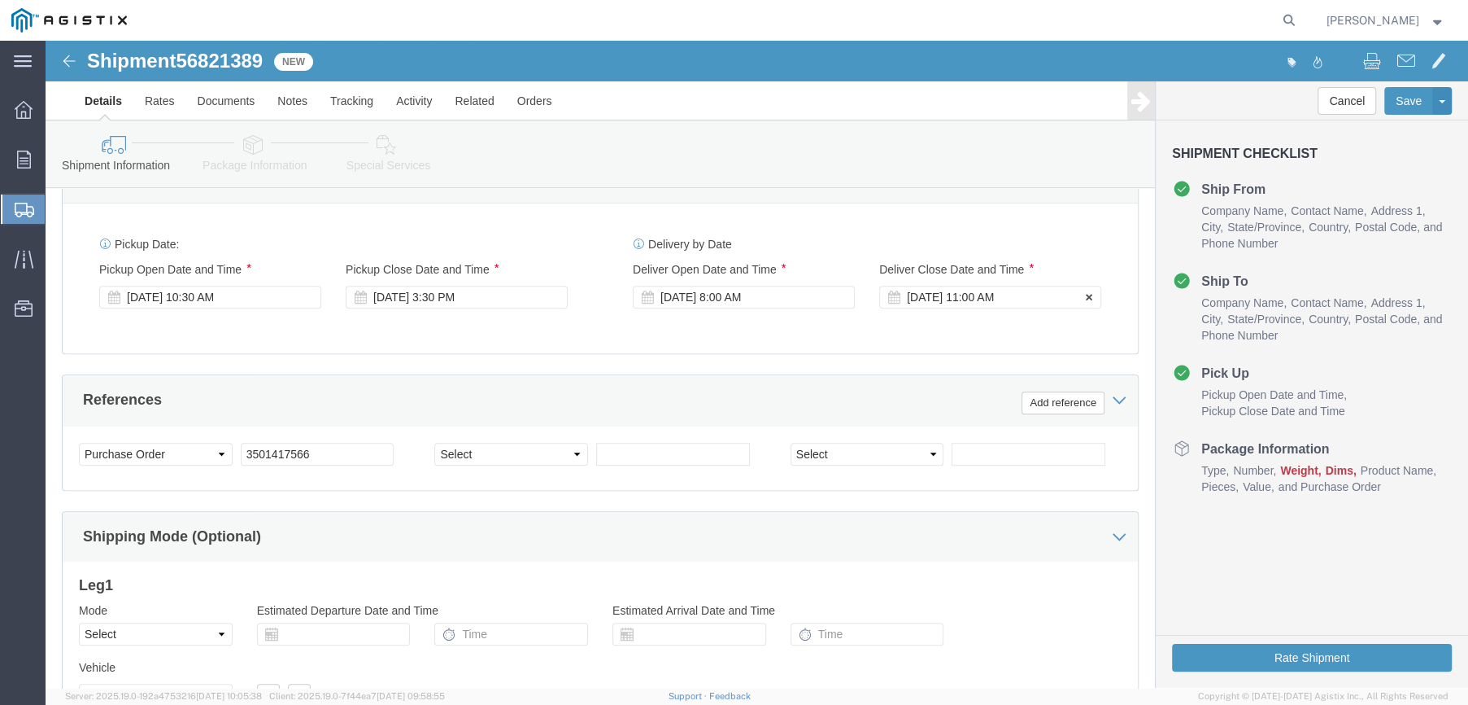
click div "Sep 19 2025 11:00 AM"
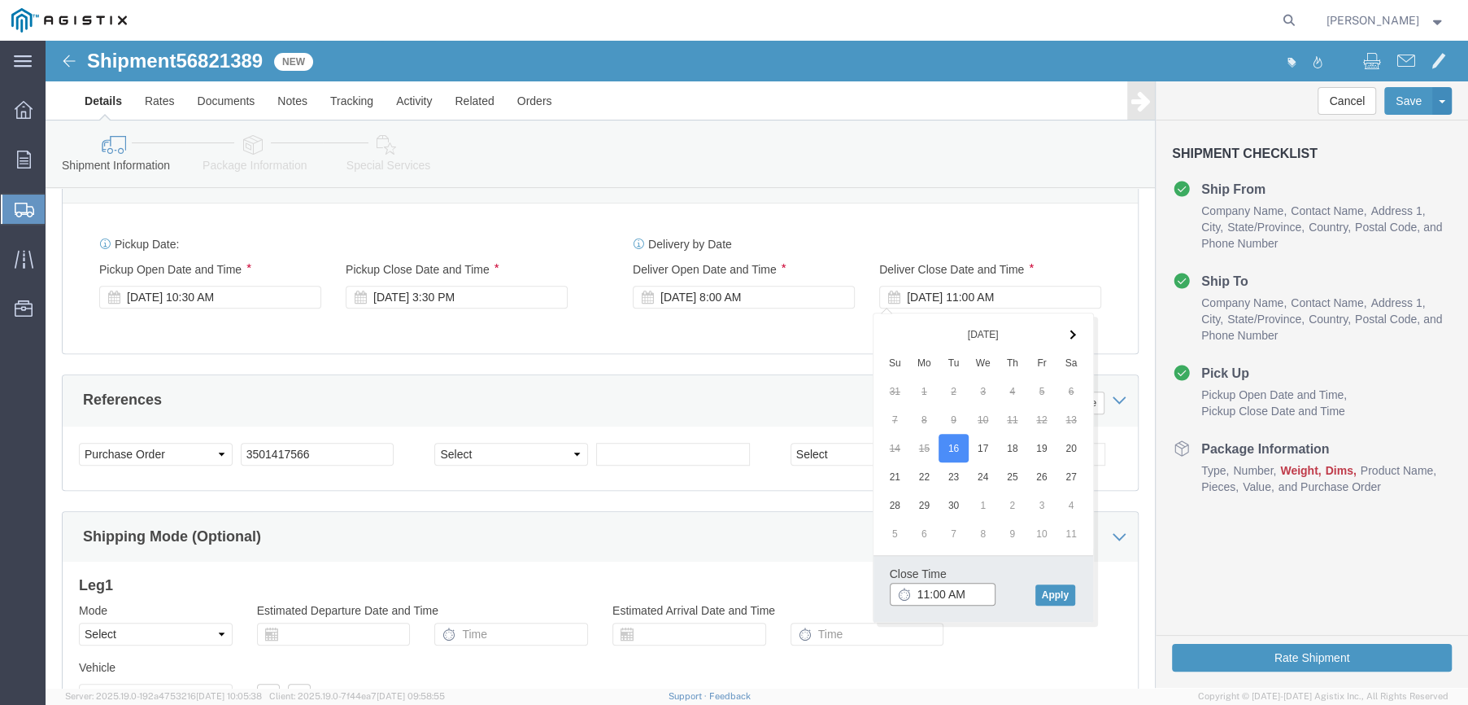
click input "11:00 AM"
type input "2:30 PM"
click button "Apply"
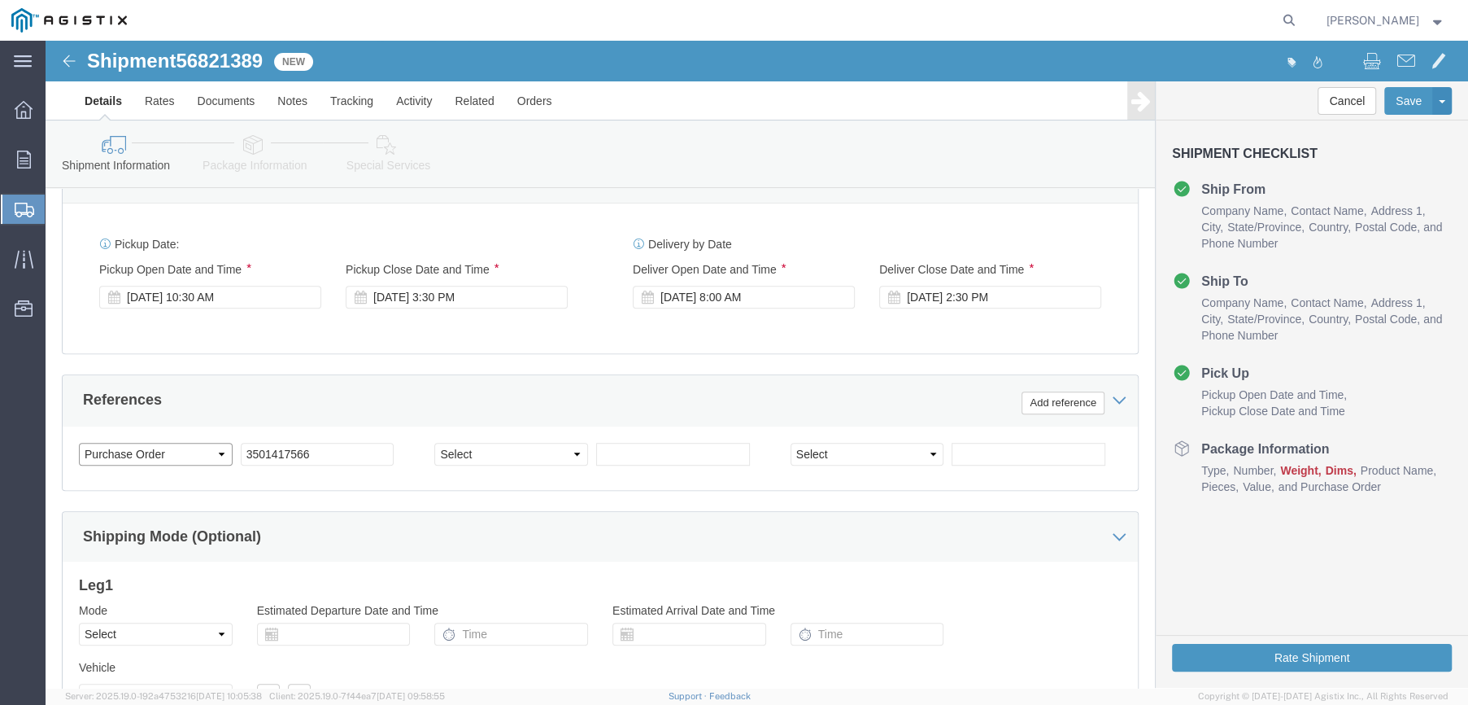
click select "Select Account Type Activity ID Airline Appointment Number ASN Batch Request # …"
click div "Shipping Mode (Optional)"
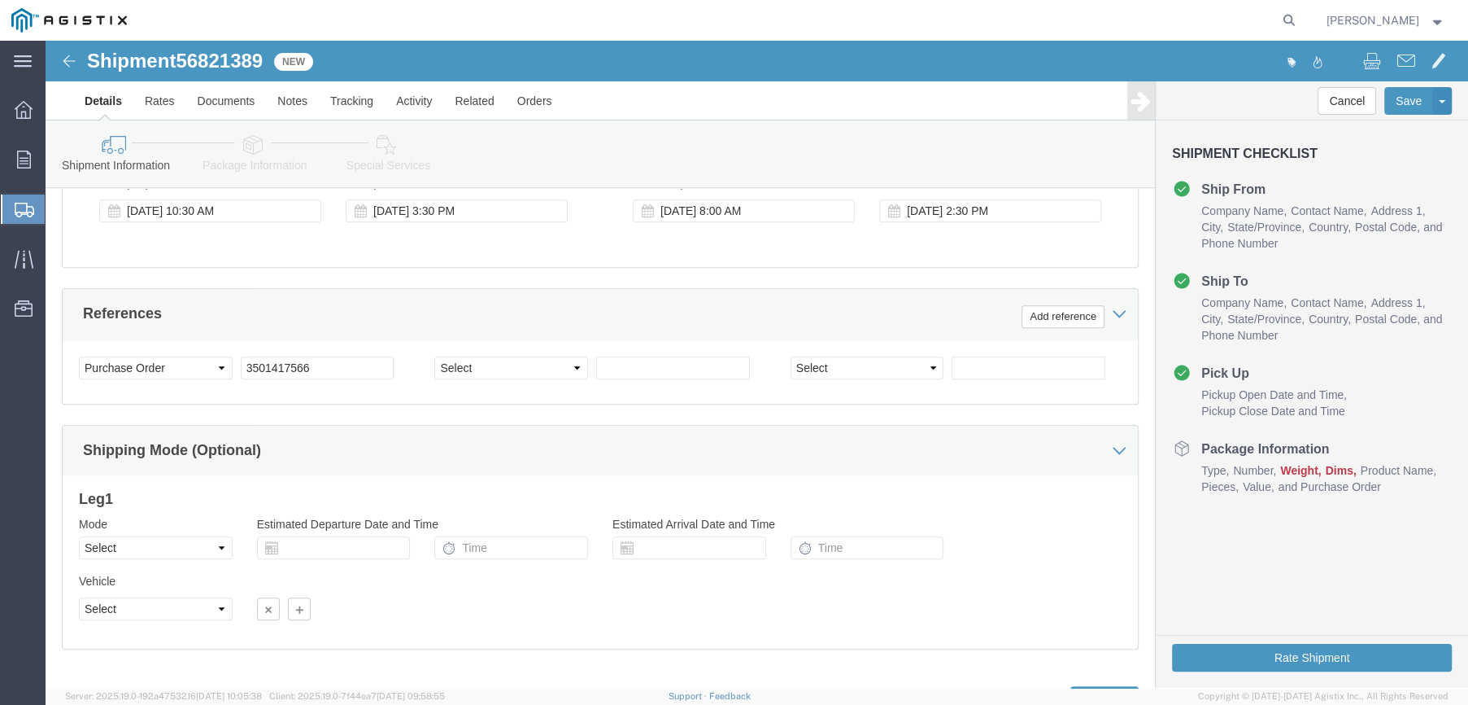
scroll to position [884, 0]
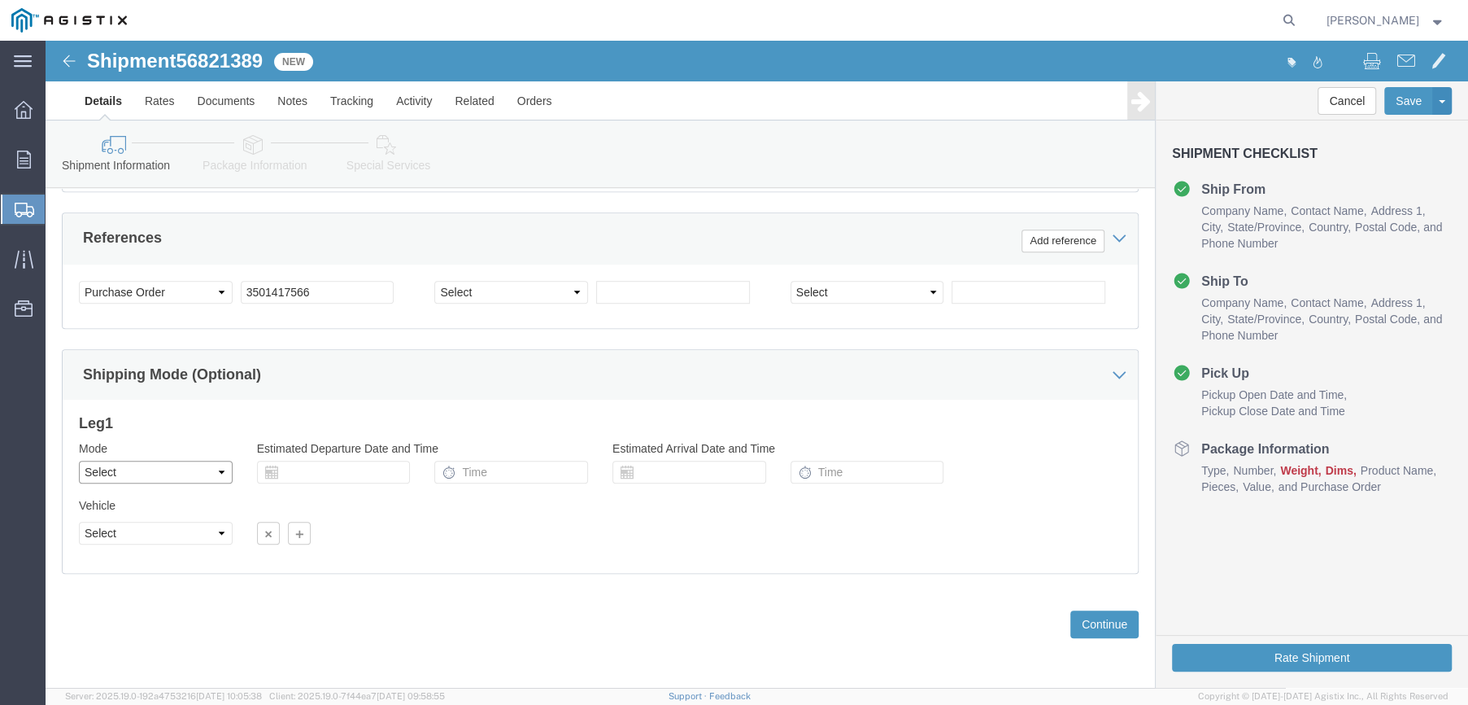
click select "Select Air Less than Truckload Multi-Leg Ocean Freight Rail Small Parcel Truckl…"
select select "LTL"
click select "Select Air Less than Truckload Multi-Leg Ocean Freight Rail Small Parcel Truckl…"
click select "Select Straight Truck"
select select "STTR"
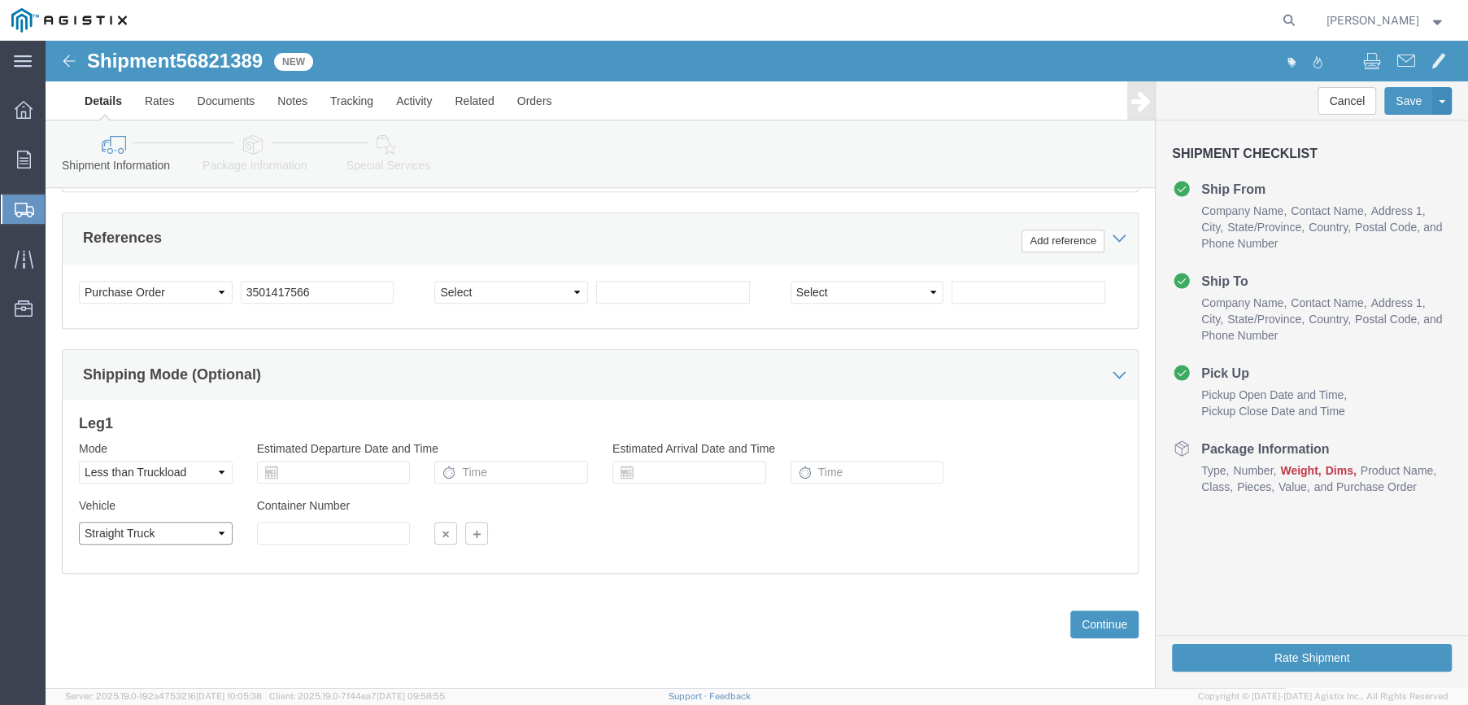
click select "Select Straight Truck"
click button "Continue"
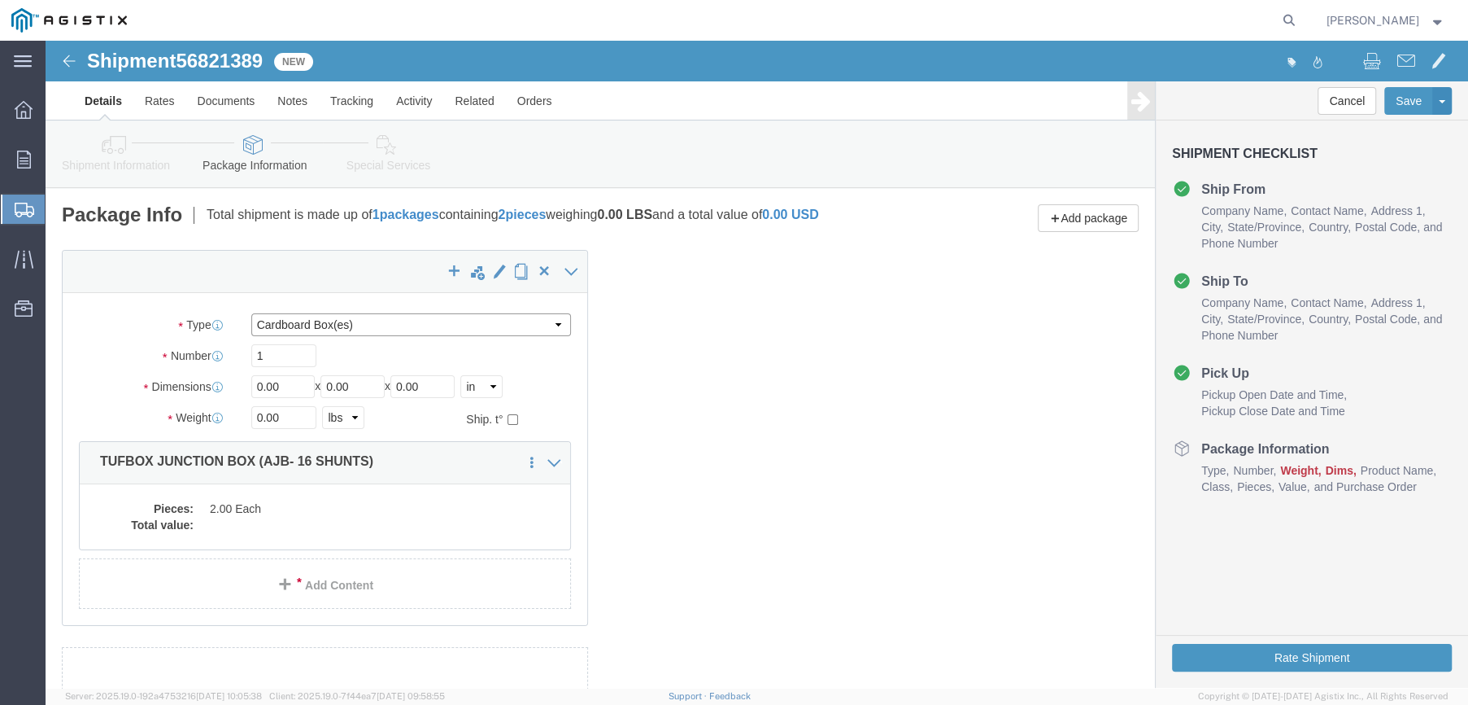
click select "Select Bulk Bundle(s) Cardboard Box(es) Carton(s) Crate(s) Drum(s) (Fiberboard)…"
select select "PSNS"
click select "Select Bulk Bundle(s) Cardboard Box(es) Carton(s) Crate(s) Drum(s) (Fiberboard)…"
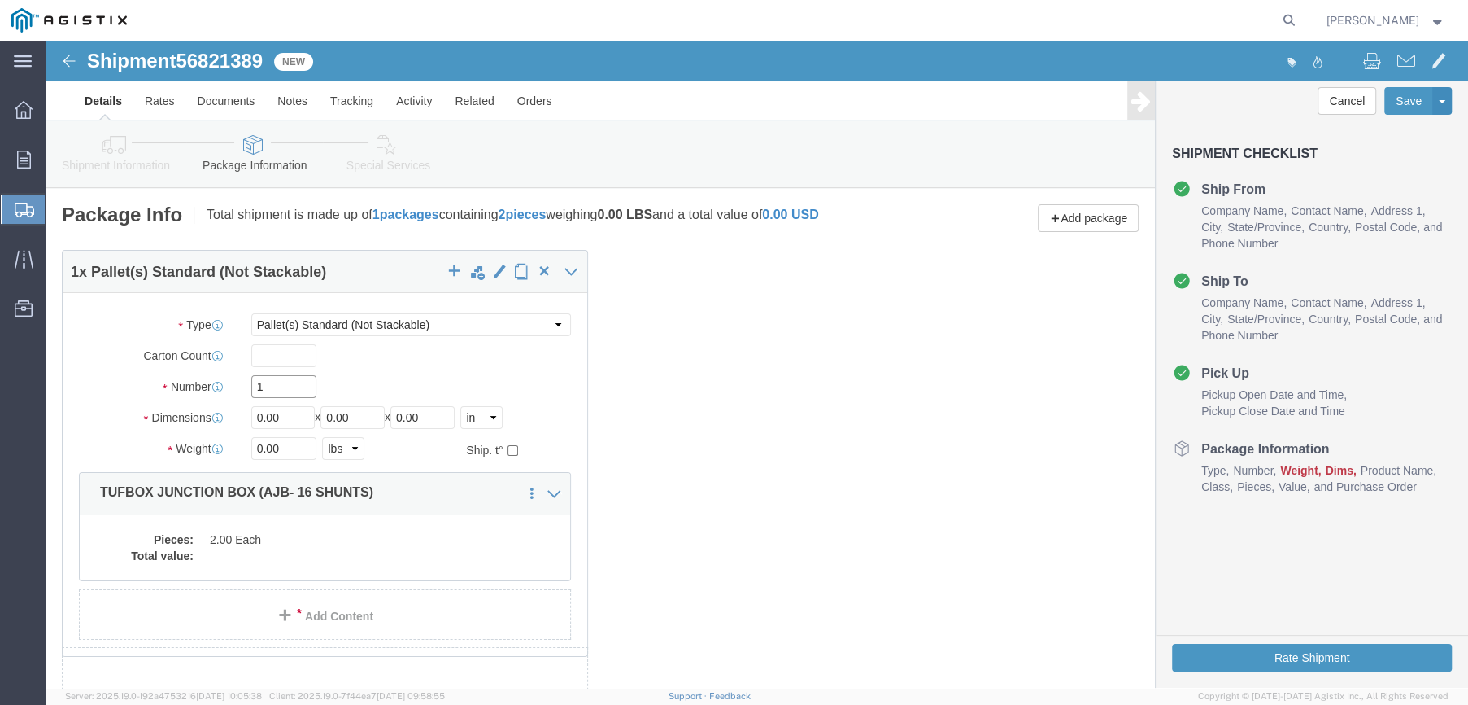
click input "1"
click input "0.00"
type input "71"
type input "36"
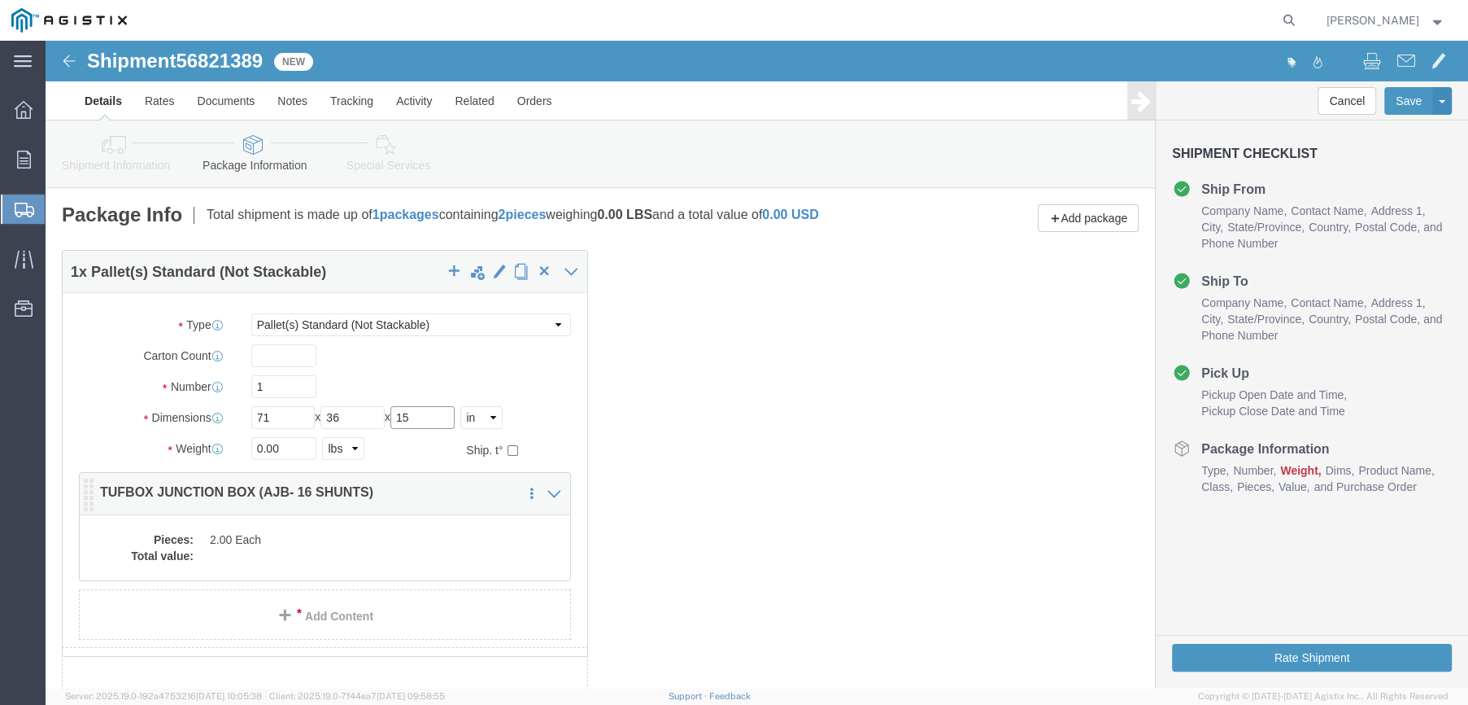
type input "15"
click dd
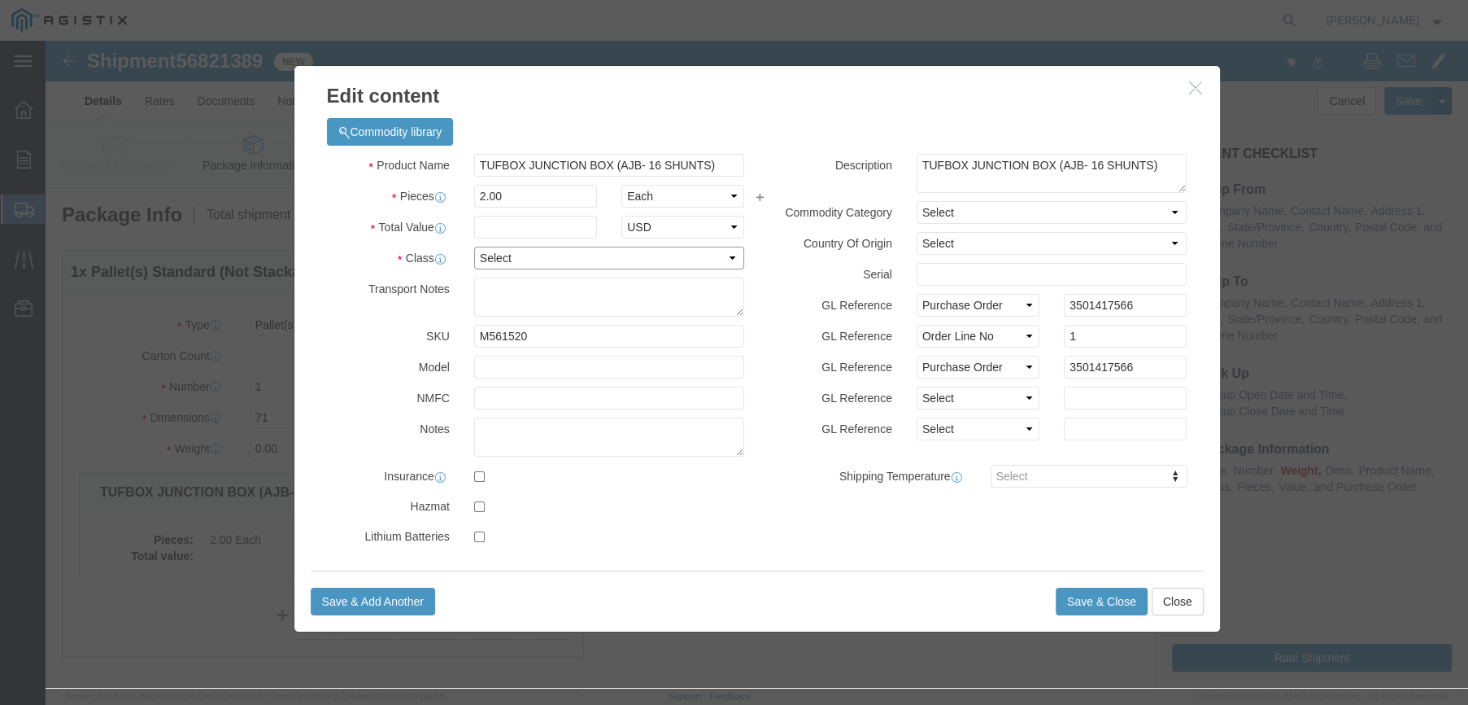
click select "Select 50 55 60 65 70 85 92.5 100 125 175 250 300 400"
select select "50"
click select "Select 50 55 60 65 70 85 92.5 100 125 175 250 300 400"
click input "text"
type input "2,321.07"
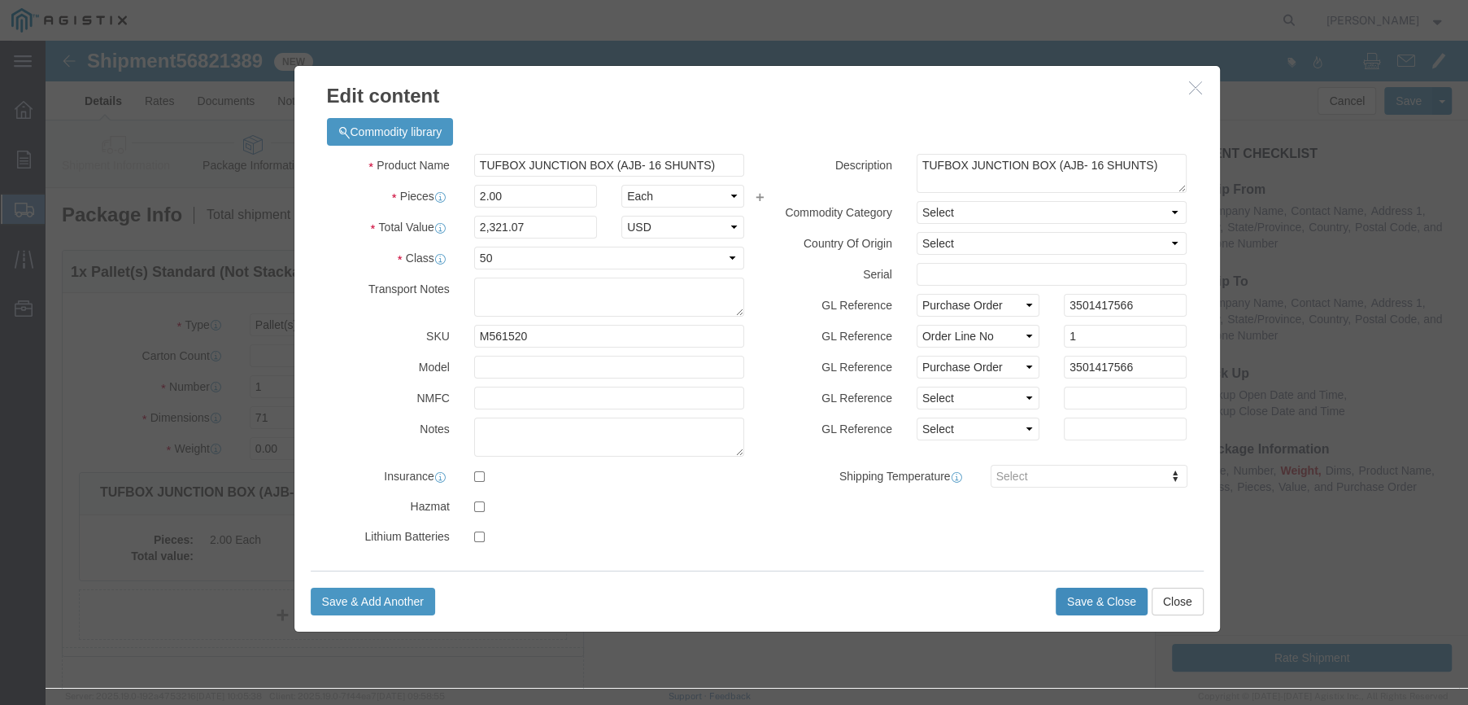
click button "Save & Close"
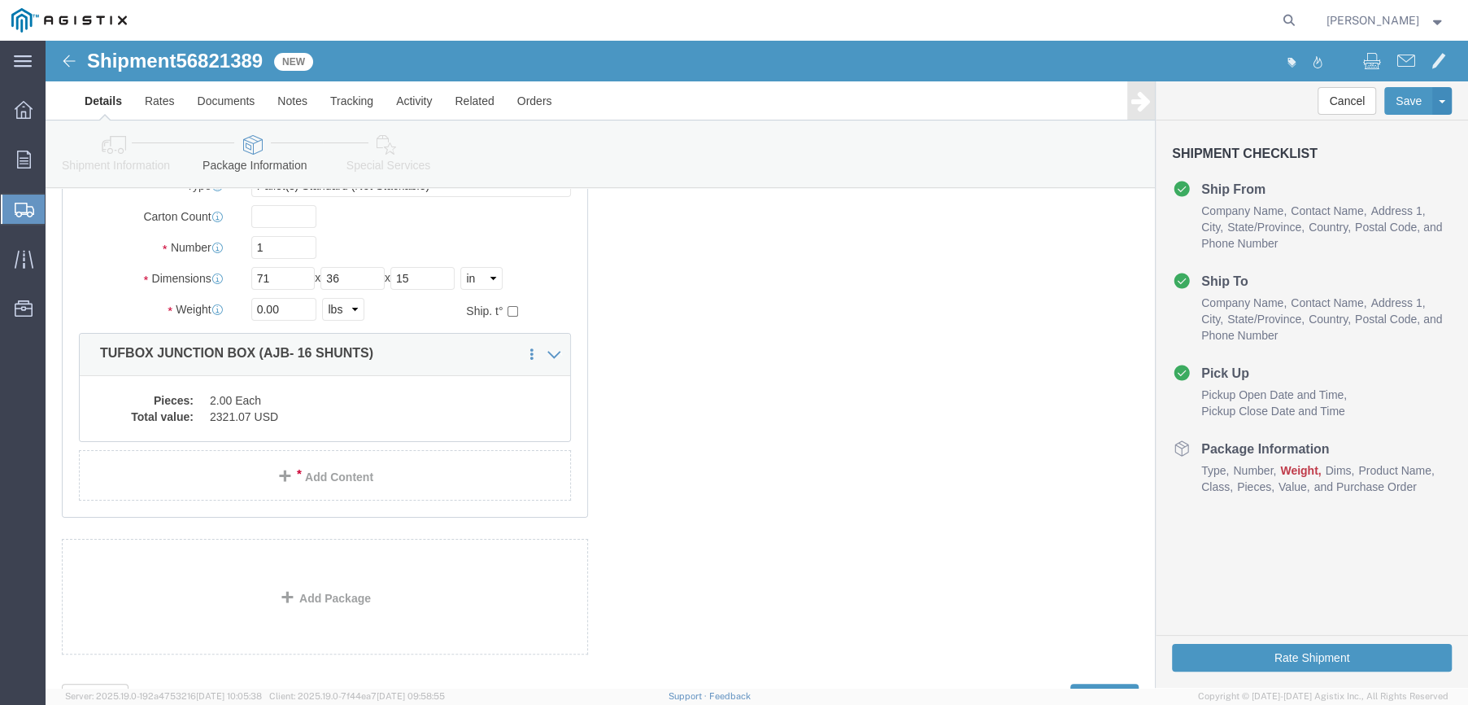
scroll to position [222, 0]
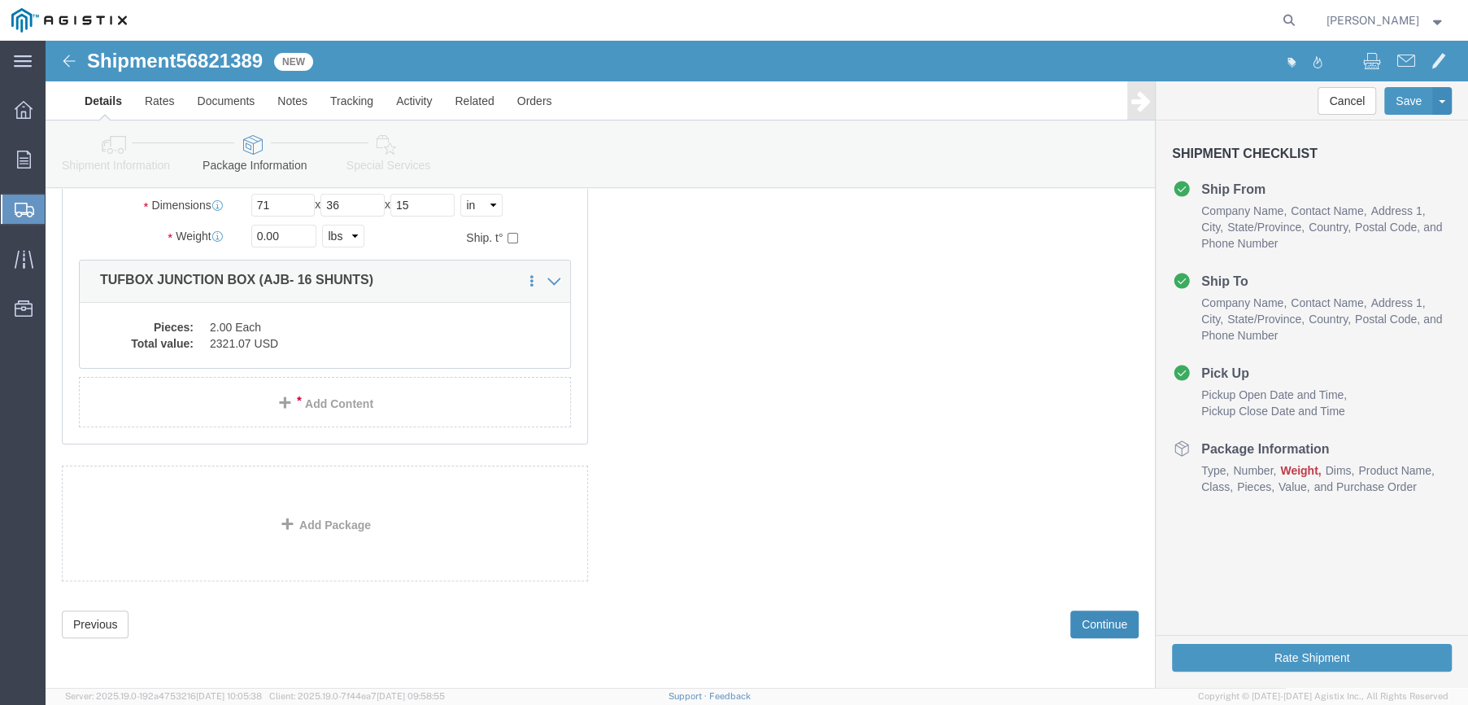
click button "Continue"
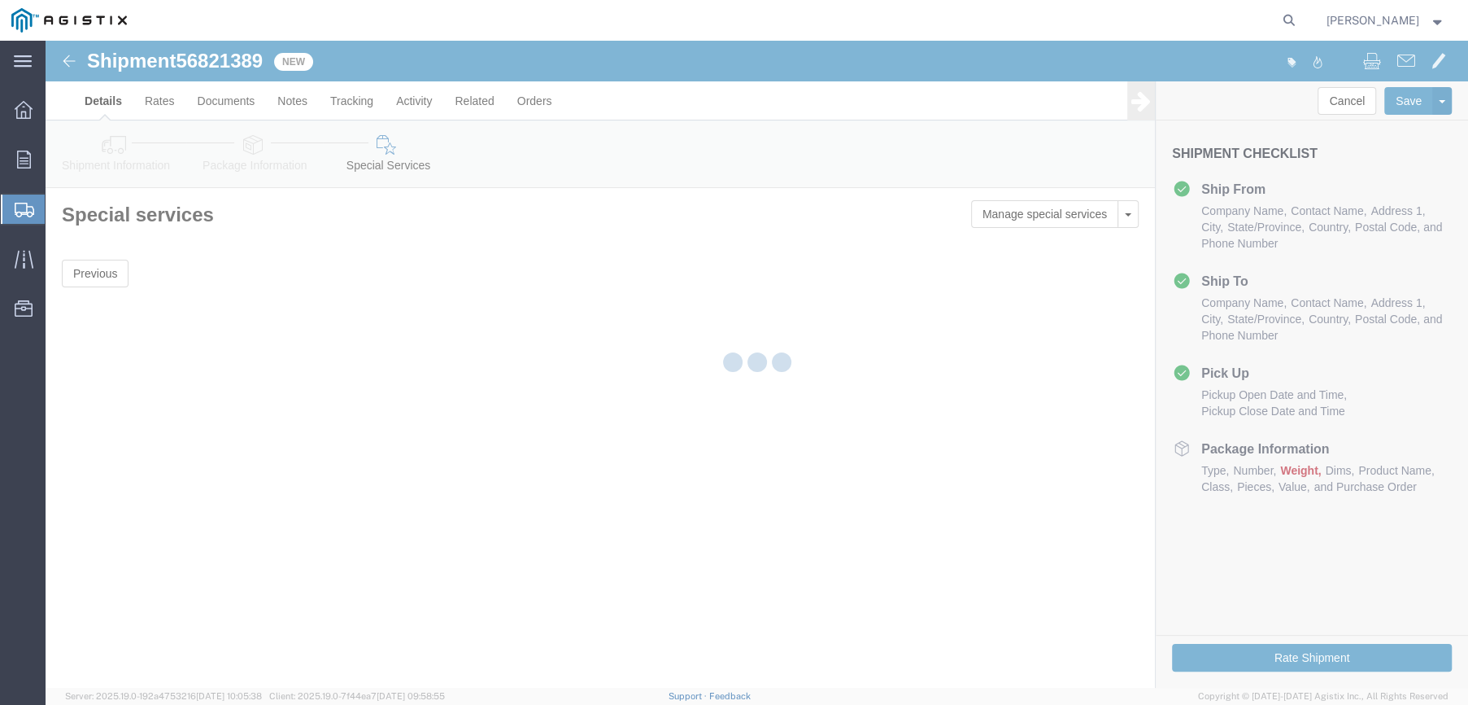
scroll to position [0, 0]
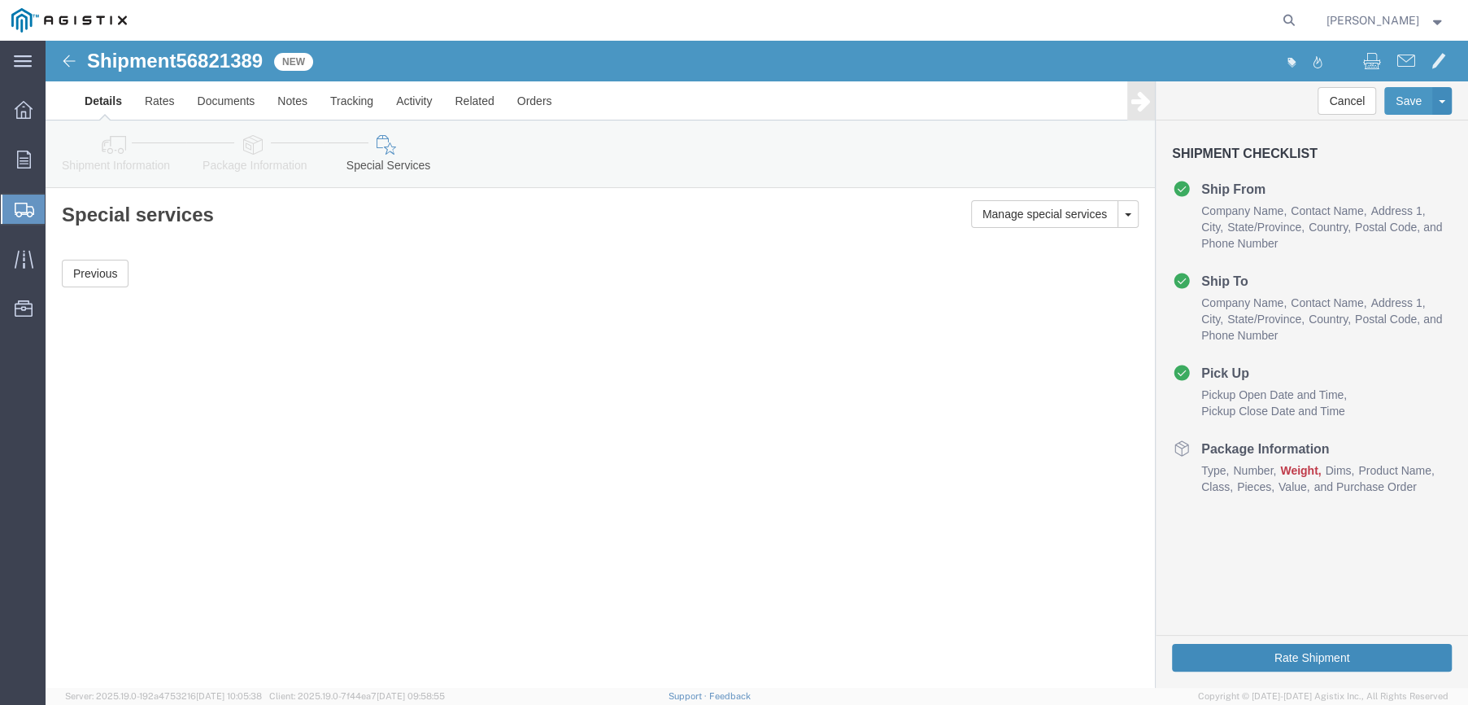
click button "Rate Shipment"
drag, startPoint x: 1258, startPoint y: 614, endPoint x: 843, endPoint y: 634, distance: 415.3
click button "Rate Shipment"
click icon
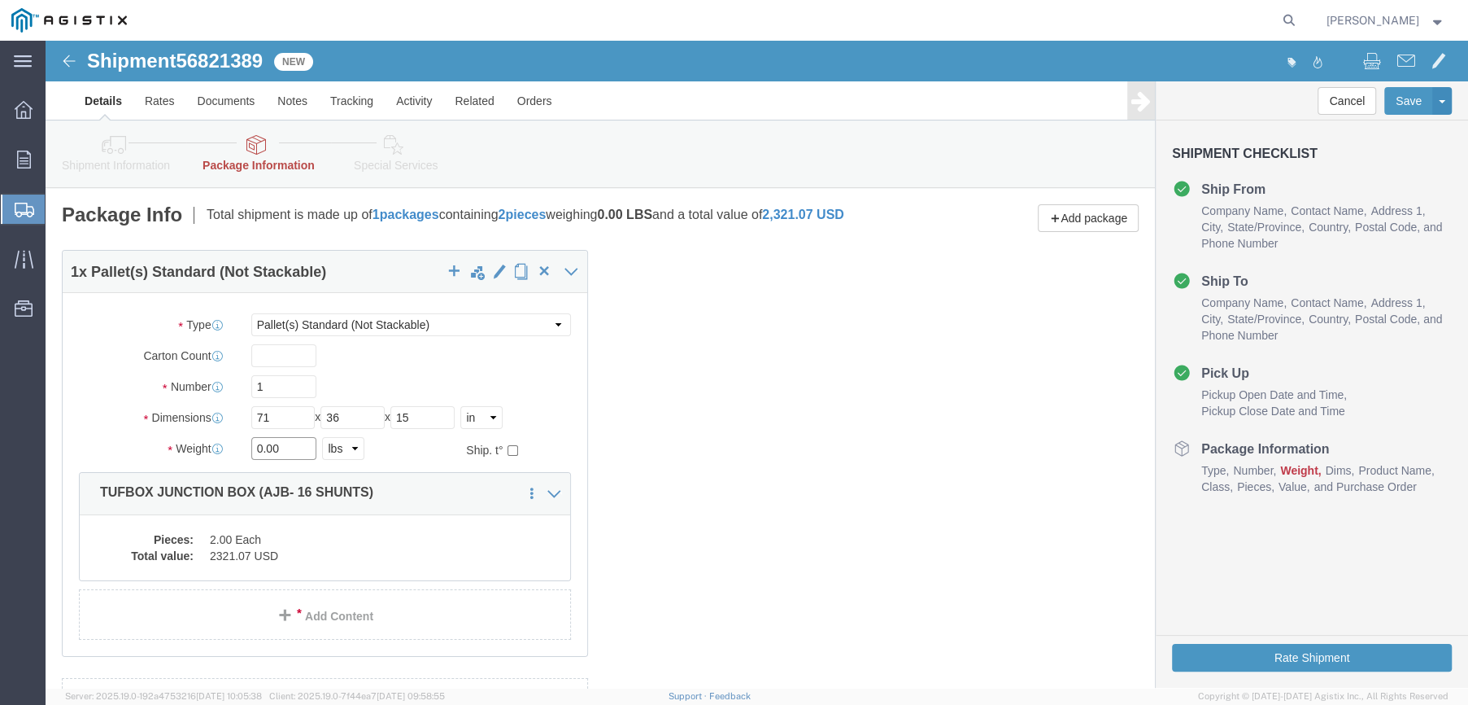
click input "0.00"
type input "104"
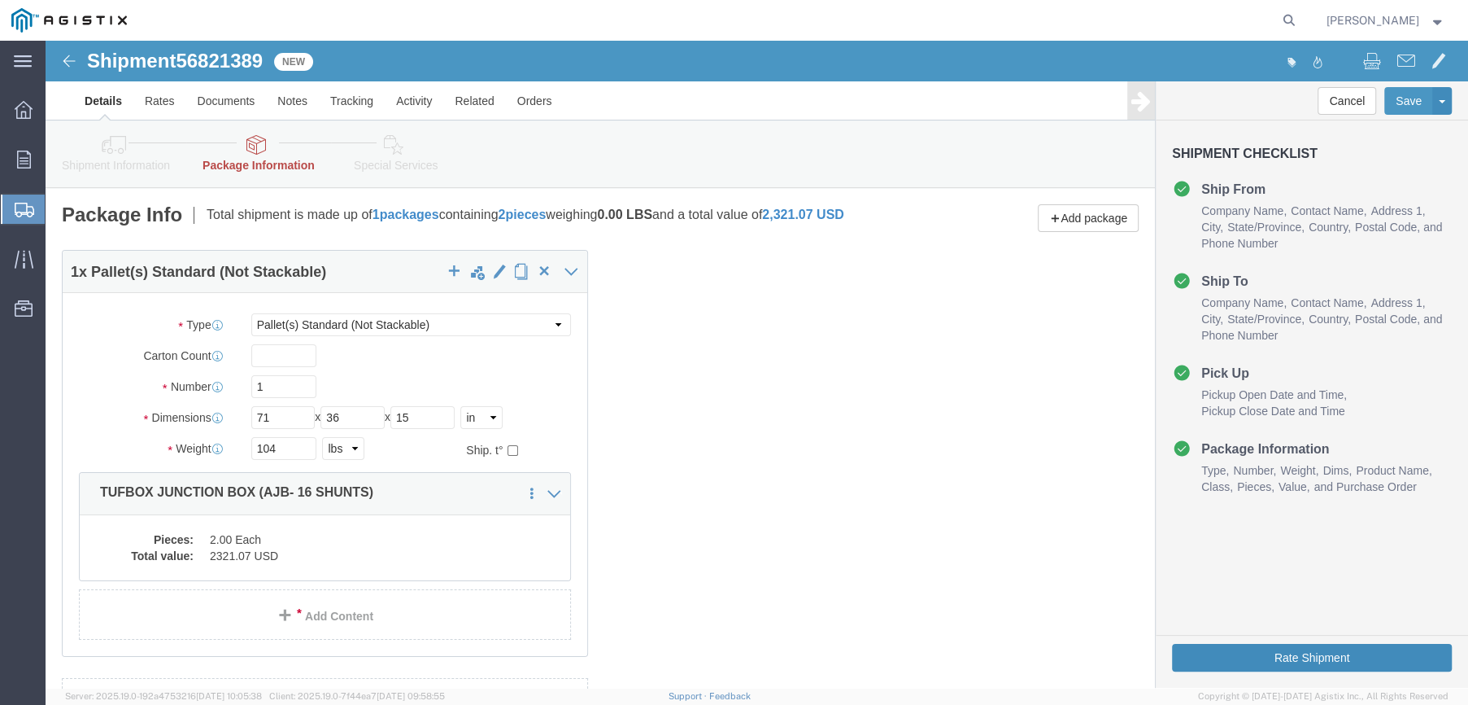
click button "Rate Shipment"
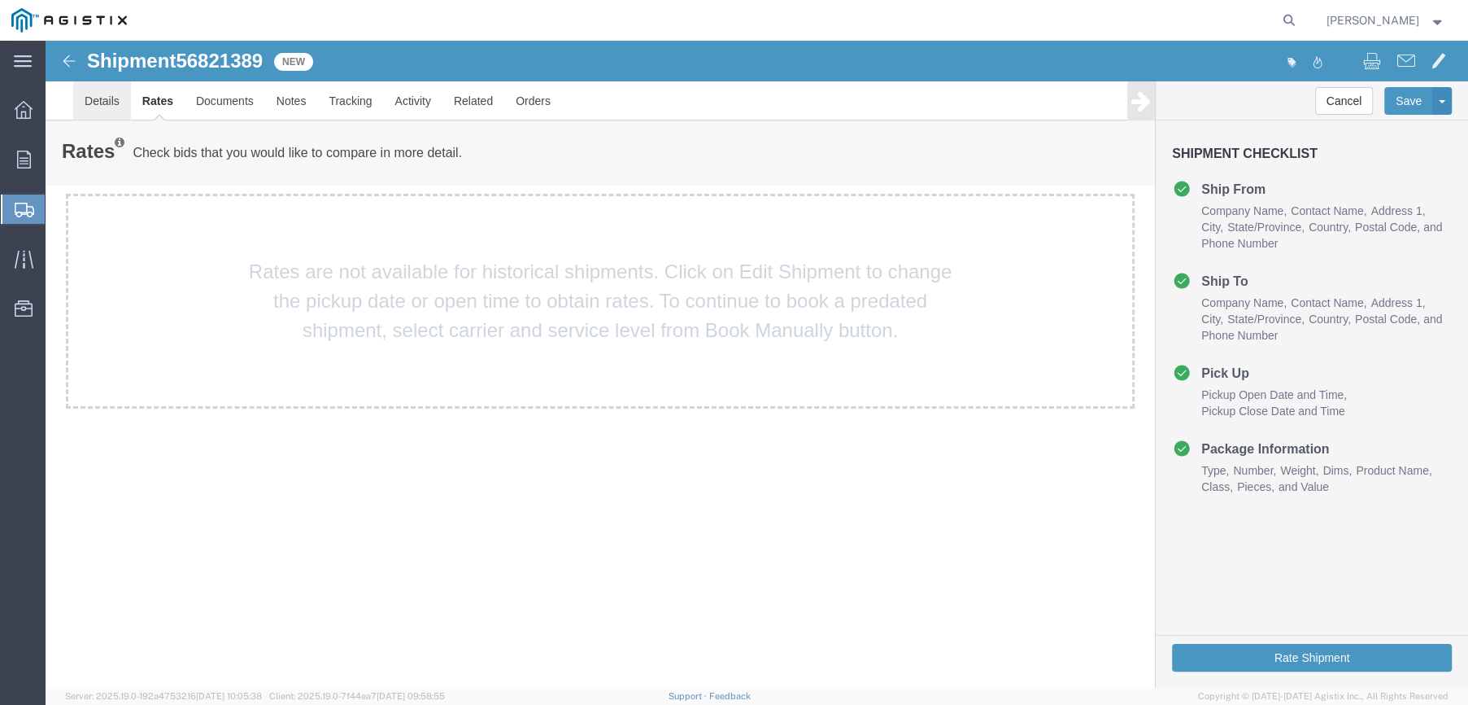
click at [113, 105] on link "Details" at bounding box center [102, 100] width 58 height 39
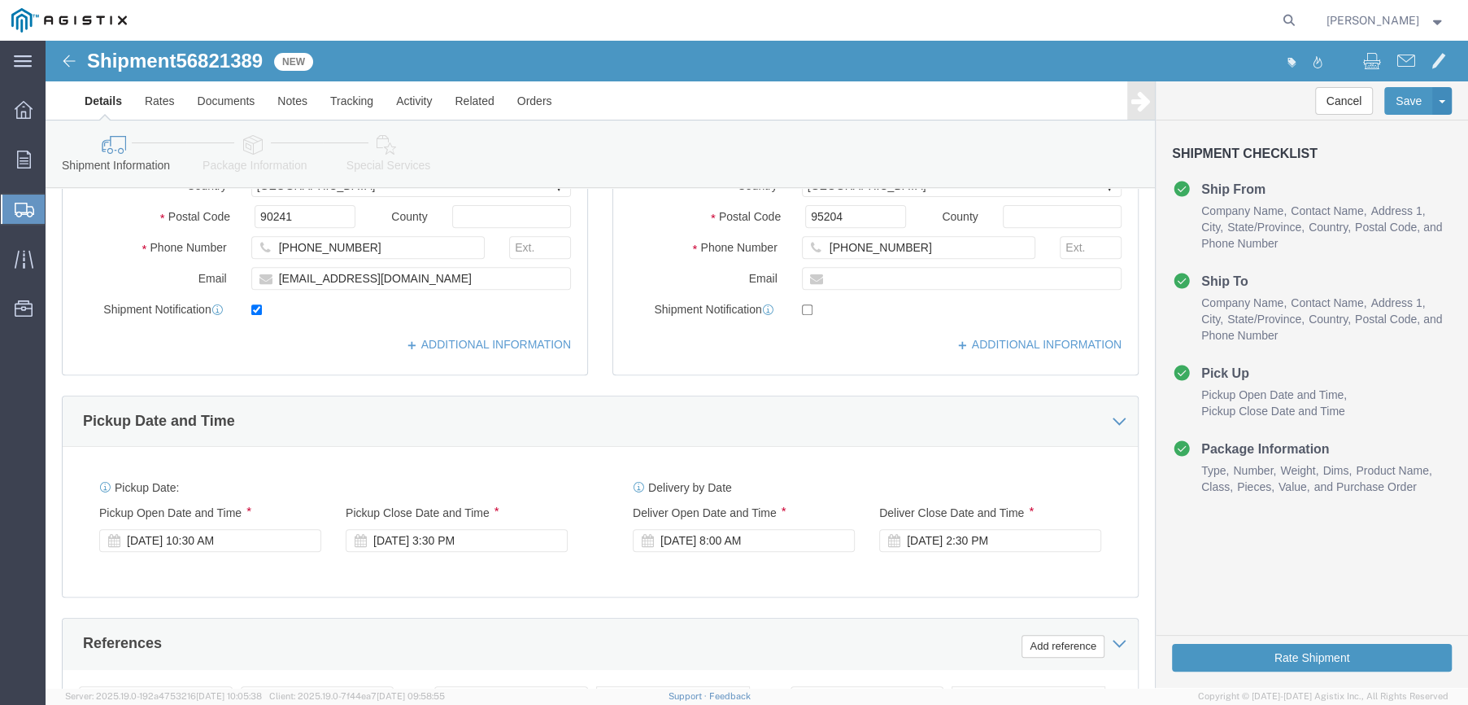
scroll to position [651, 0]
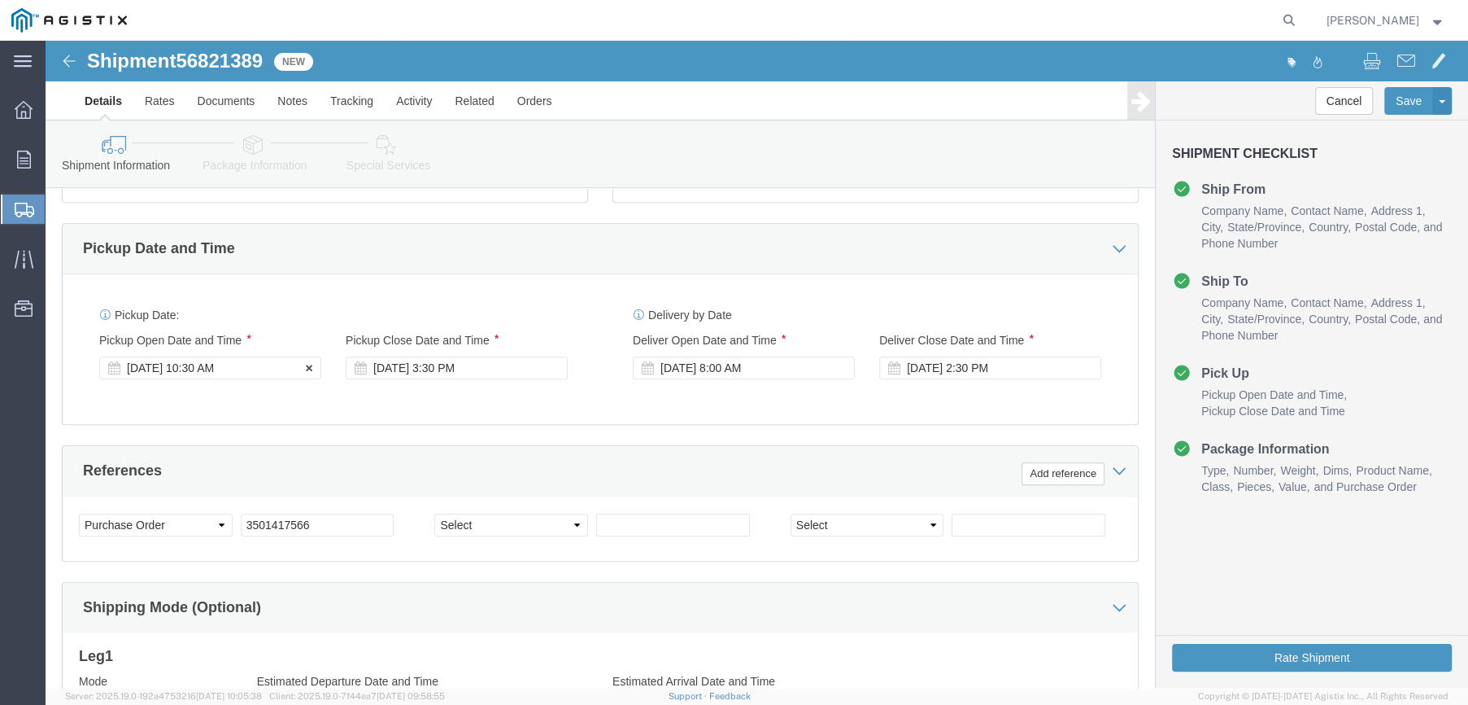
click div "Sep 15 2025 10:30 AM"
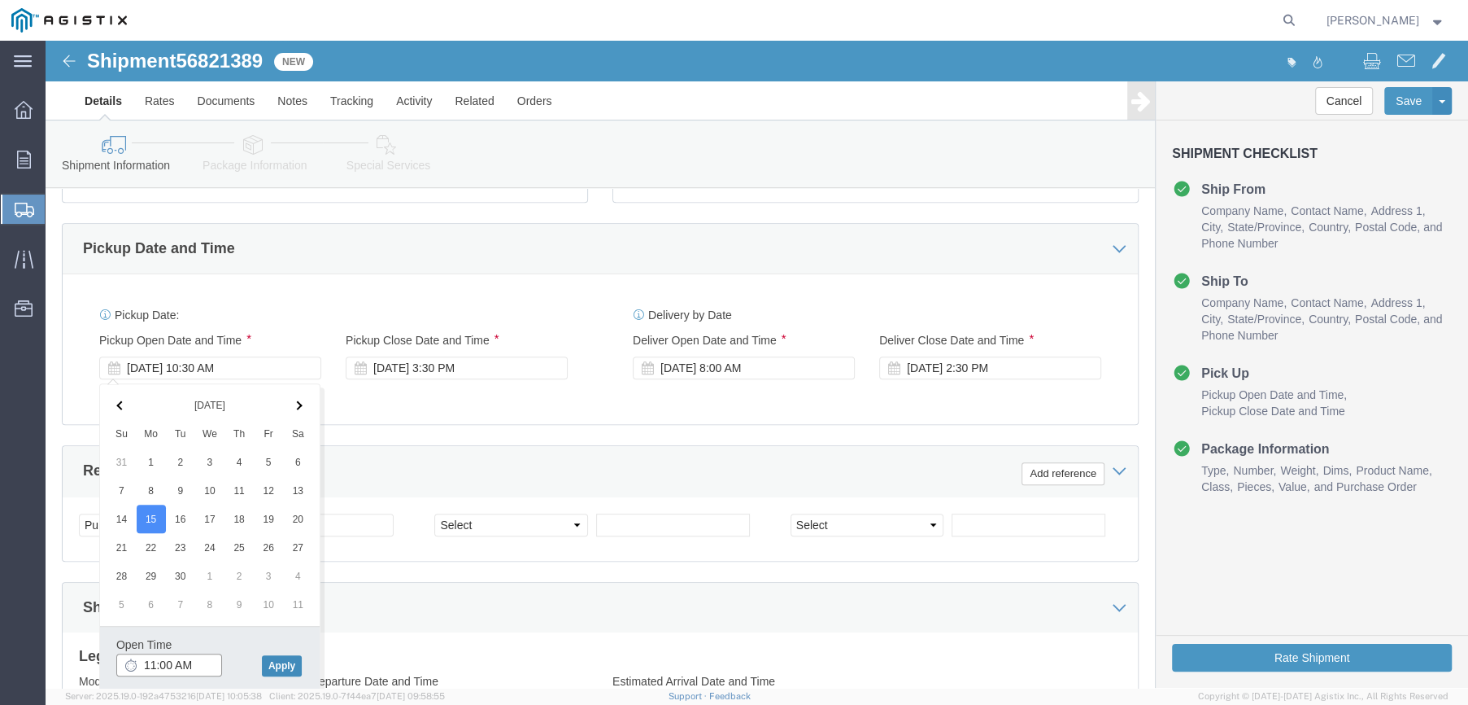
type input "11:00 AM"
click button "Apply"
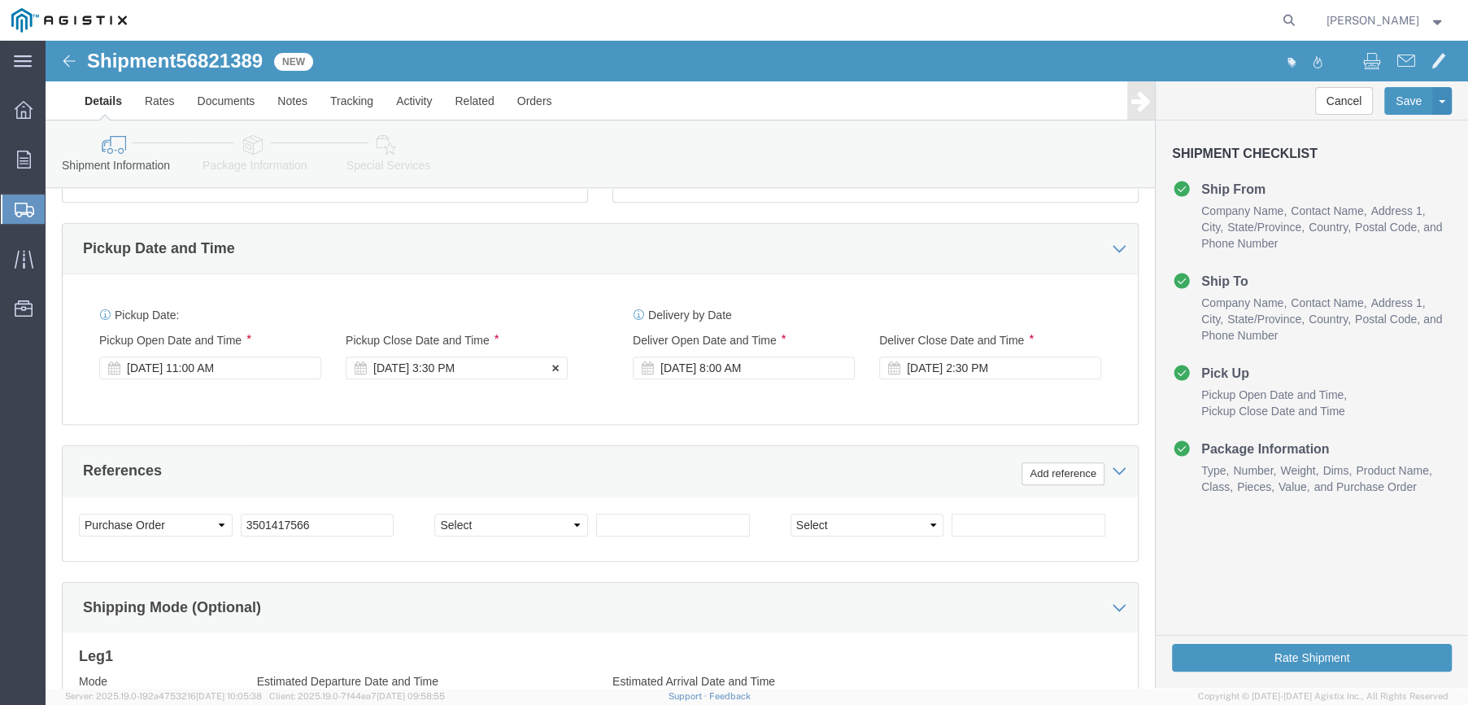
click div "Sep 15 2025 3:30 PM"
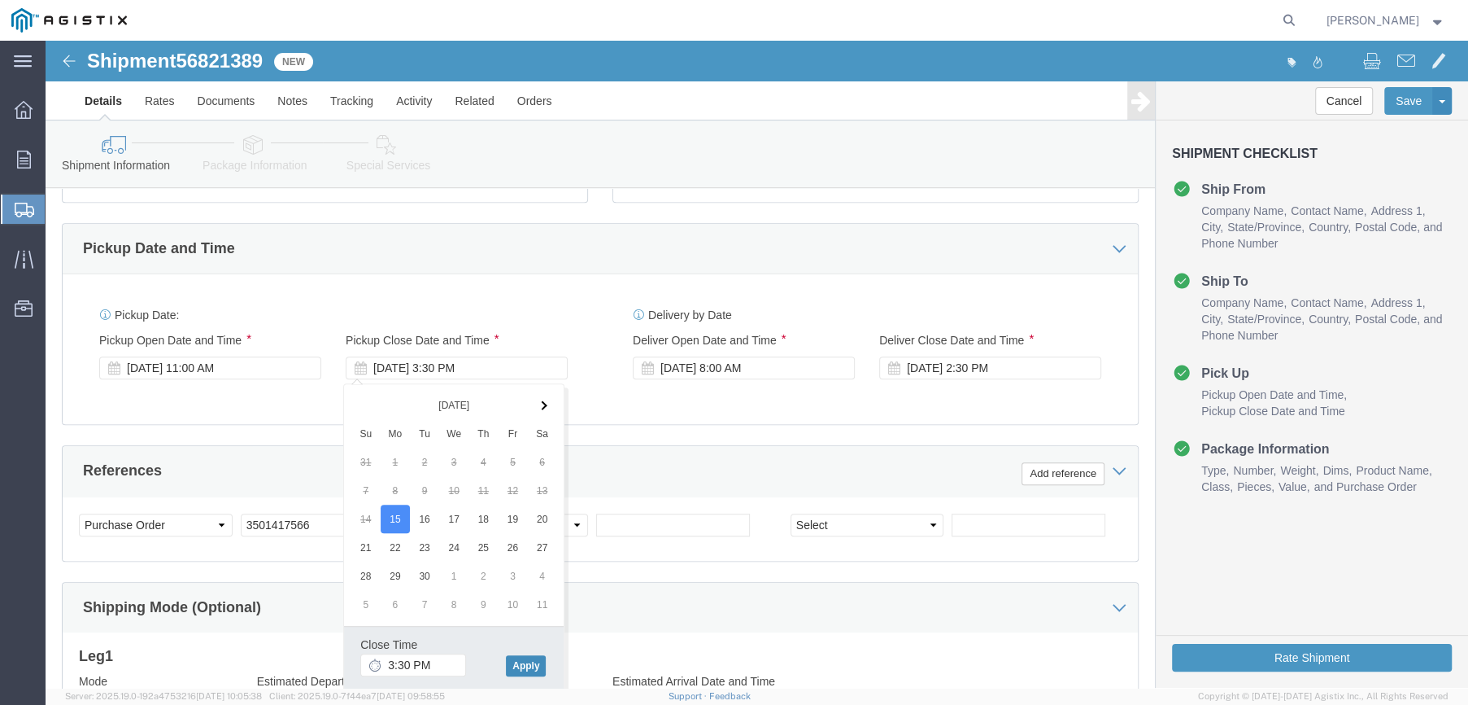
click button "Apply"
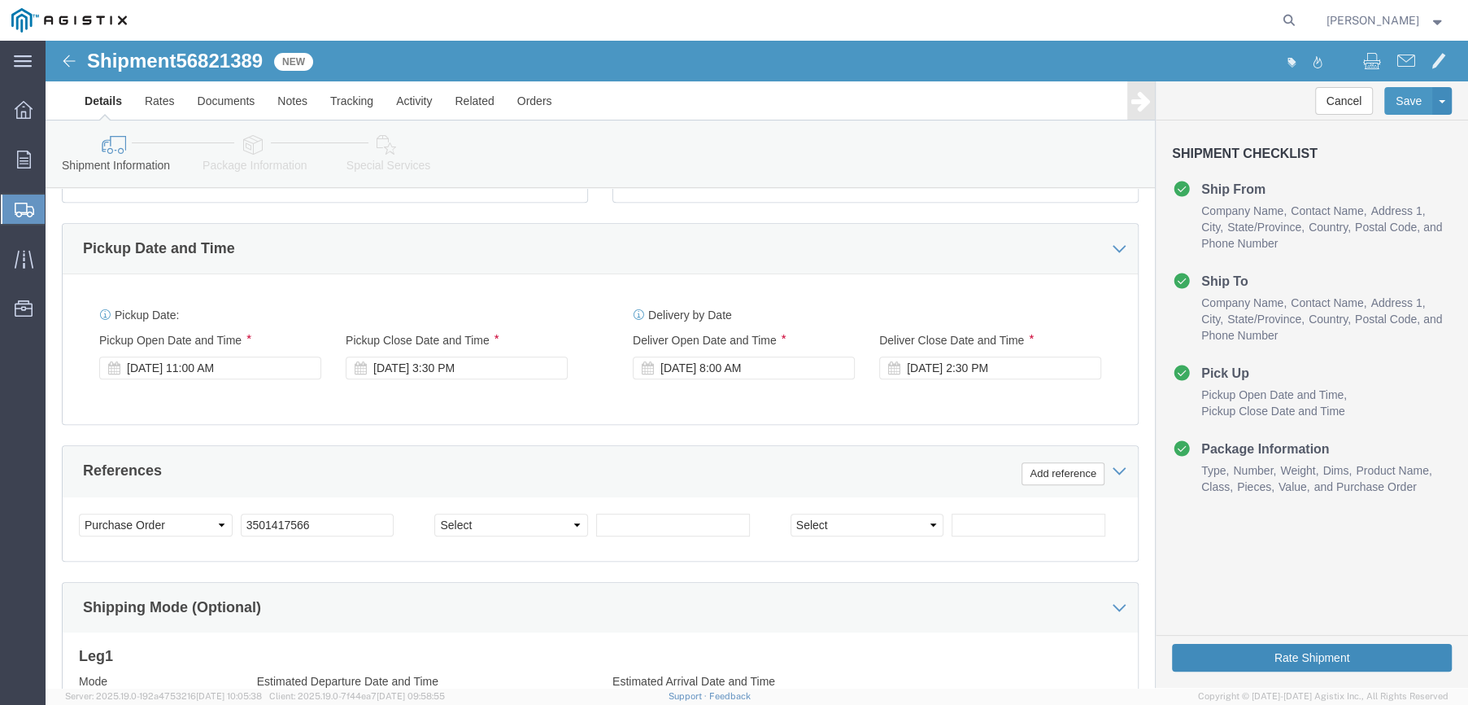
drag, startPoint x: 1167, startPoint y: 613, endPoint x: 1162, endPoint y: 630, distance: 17.0
click button "Rate Shipment"
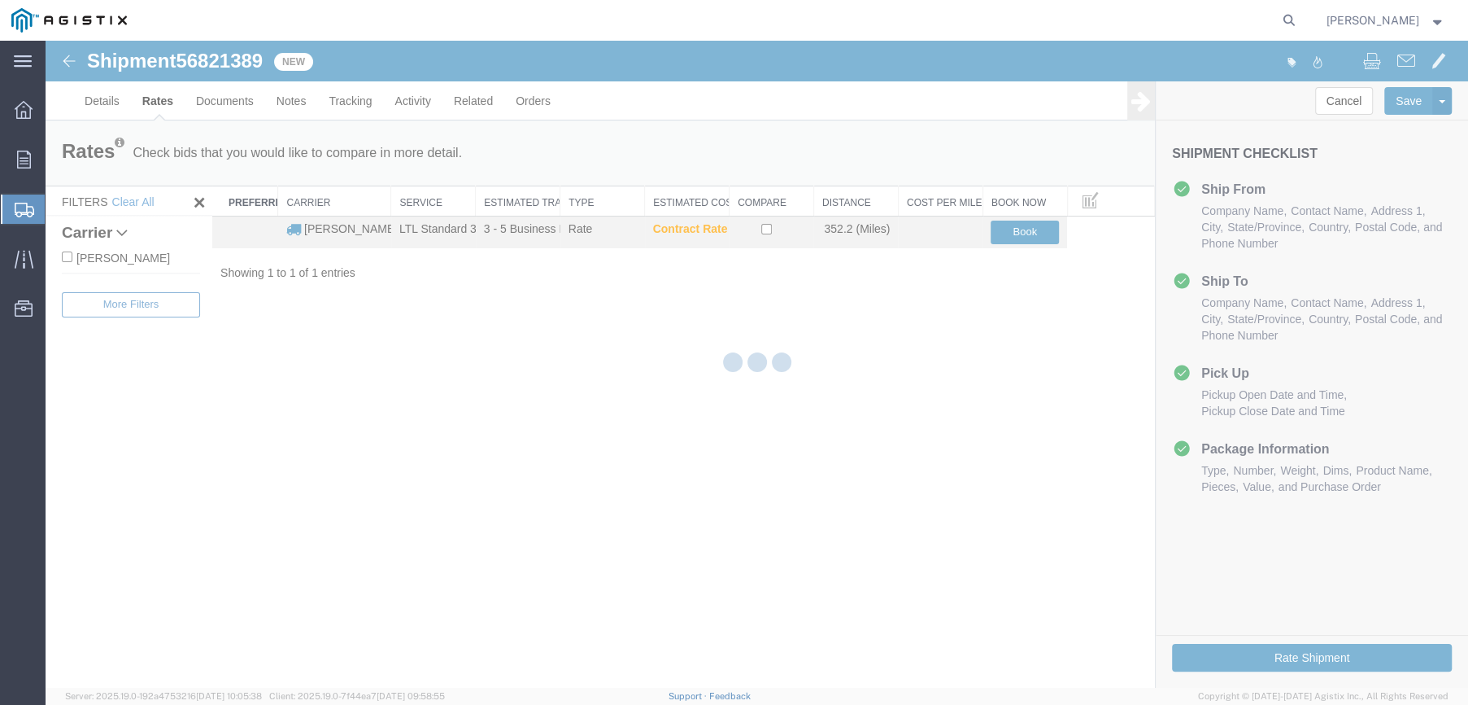
scroll to position [0, 0]
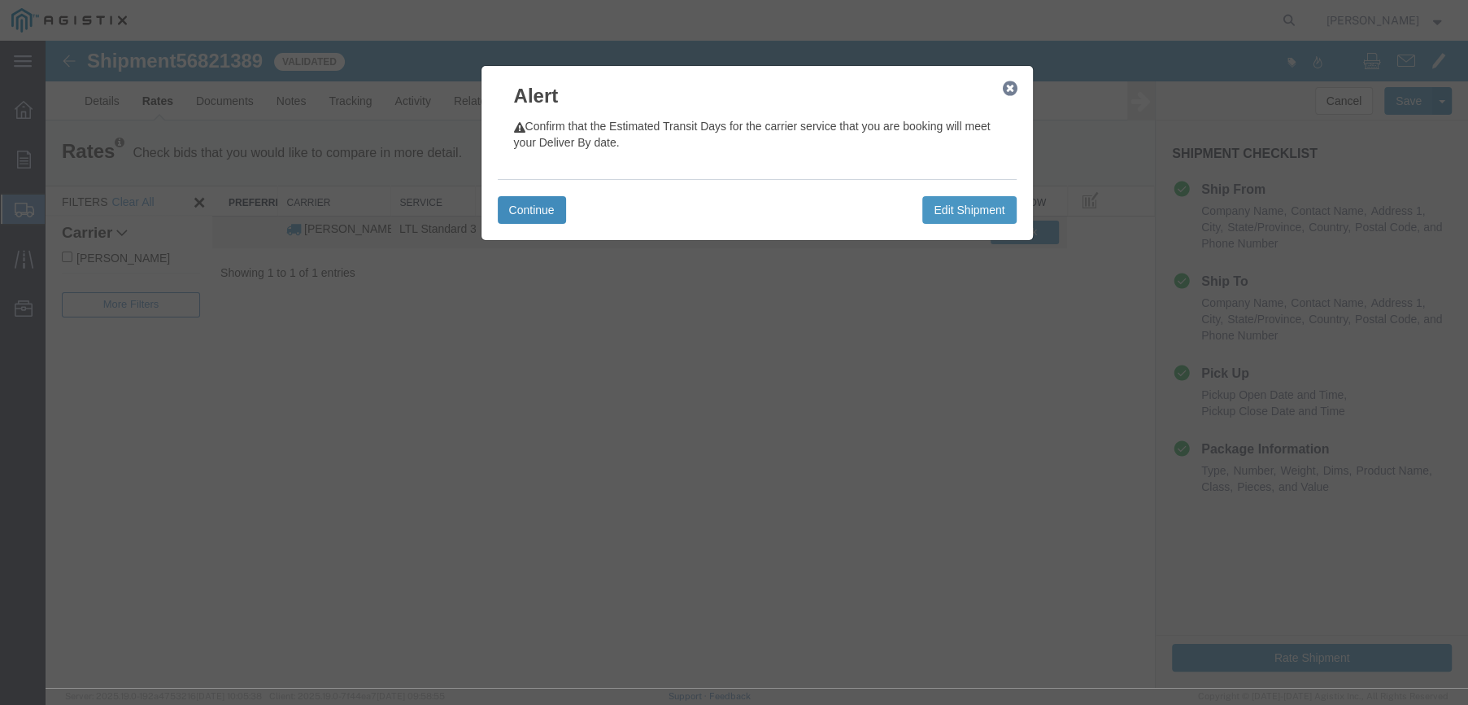
click at [532, 214] on button "Continue" at bounding box center [532, 210] width 68 height 28
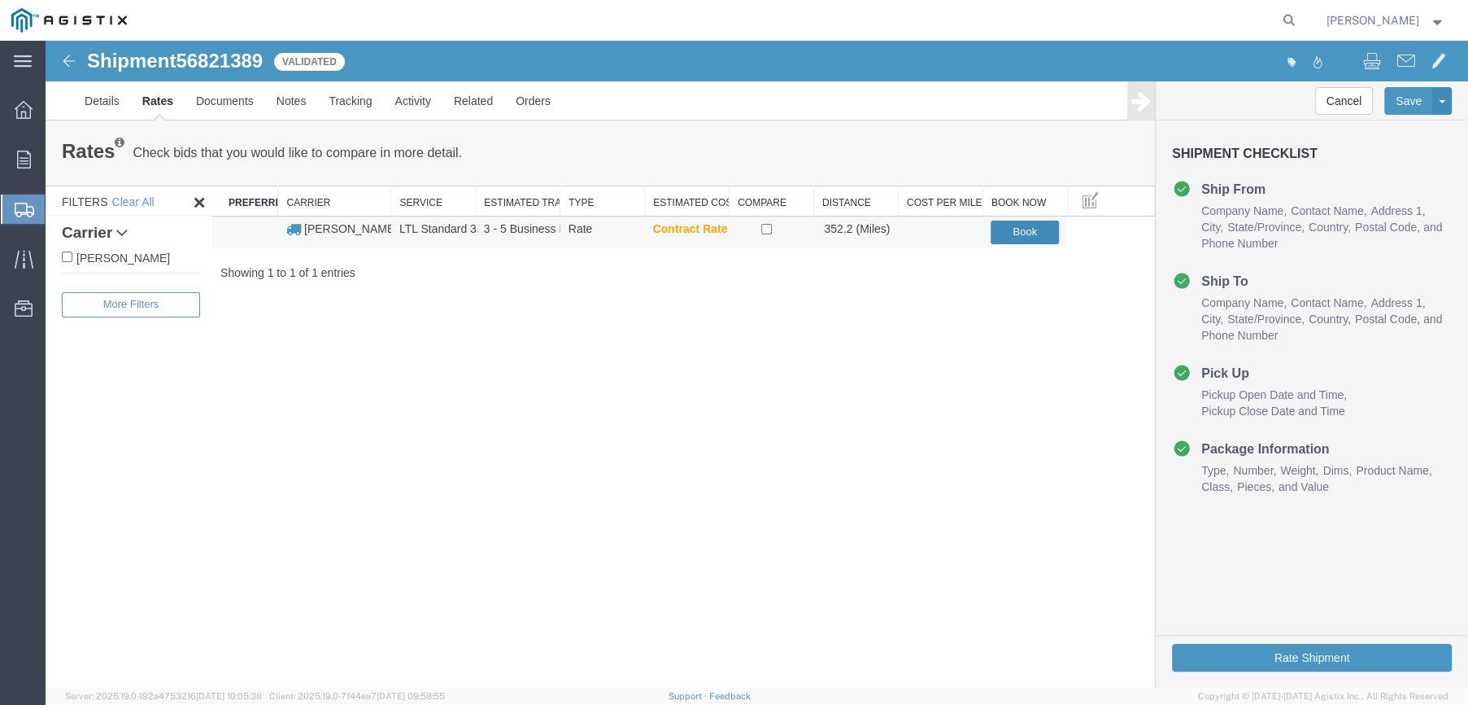
click at [1019, 238] on button "Book" at bounding box center [1025, 232] width 68 height 24
